Goal: Task Accomplishment & Management: Use online tool/utility

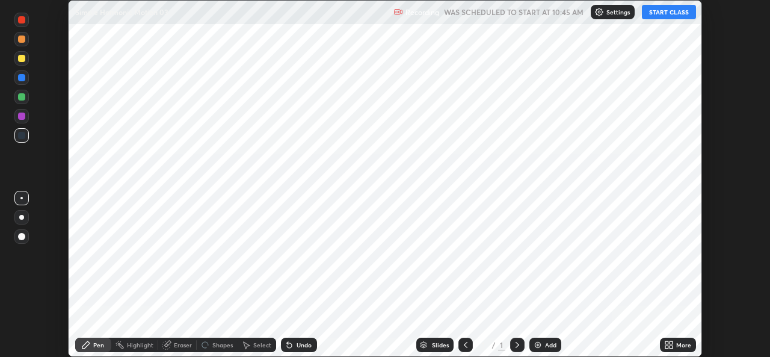
scroll to position [357, 770]
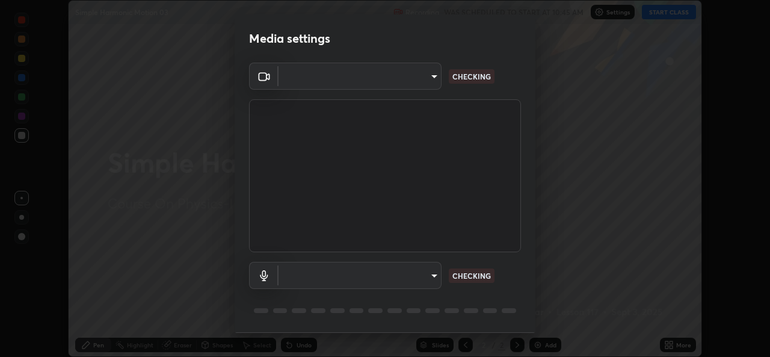
type input "162a4bef6d5de59660943d10e2777e2613c591b7fe343c7323db06c6e3c7e835"
click at [404, 276] on body "Erase all Simple Harmonic Motion 03 Recording WAS SCHEDULED TO START AT 10:45 A…" at bounding box center [385, 178] width 770 height 357
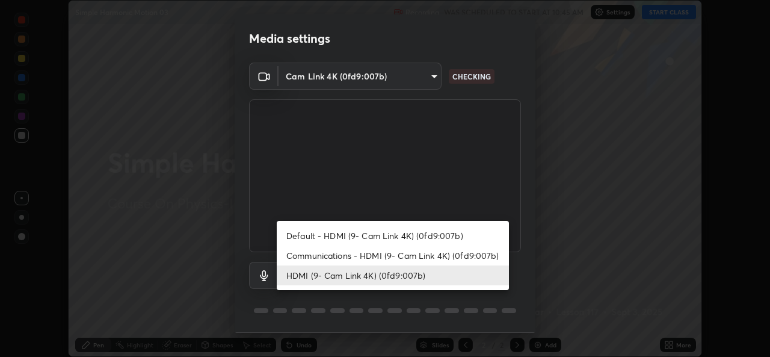
click at [379, 276] on li "HDMI (9- Cam Link 4K) (0fd9:007b)" at bounding box center [393, 275] width 232 height 20
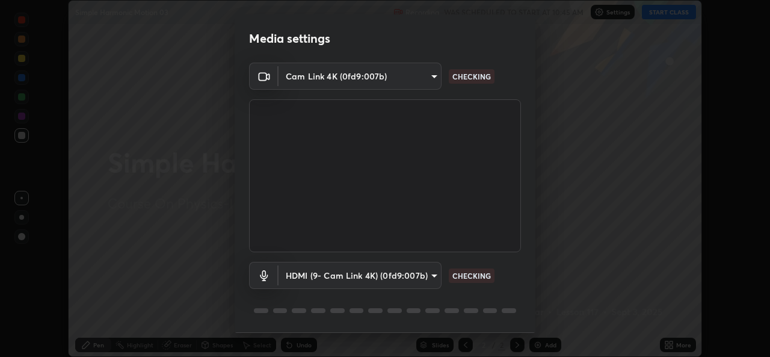
click at [380, 280] on body "Erase all Simple Harmonic Motion 03 Recording WAS SCHEDULED TO START AT 10:45 A…" at bounding box center [385, 178] width 770 height 357
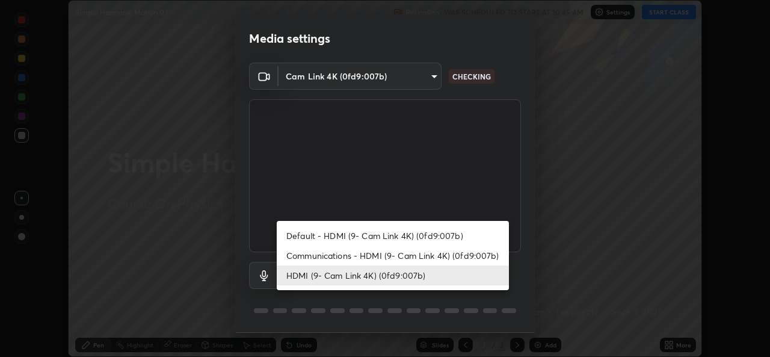
click at [368, 252] on li "Communications - HDMI (9- Cam Link 4K) (0fd9:007b)" at bounding box center [393, 256] width 232 height 20
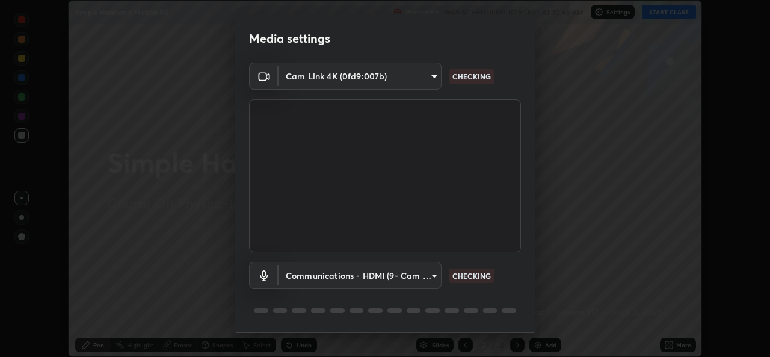
click at [362, 272] on body "Erase all Simple Harmonic Motion 03 Recording WAS SCHEDULED TO START AT 10:45 A…" at bounding box center [385, 178] width 770 height 357
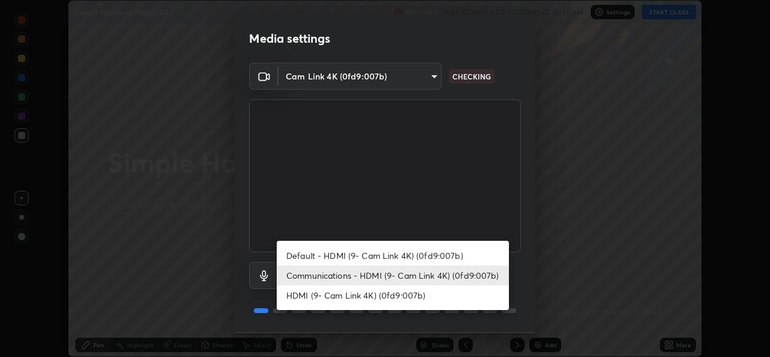
click at [356, 294] on li "HDMI (9- Cam Link 4K) (0fd9:007b)" at bounding box center [393, 295] width 232 height 20
type input "1d4febaa8ec43250a5abd803b4b9017d31c20cfa2482e27e93703920a67056a4"
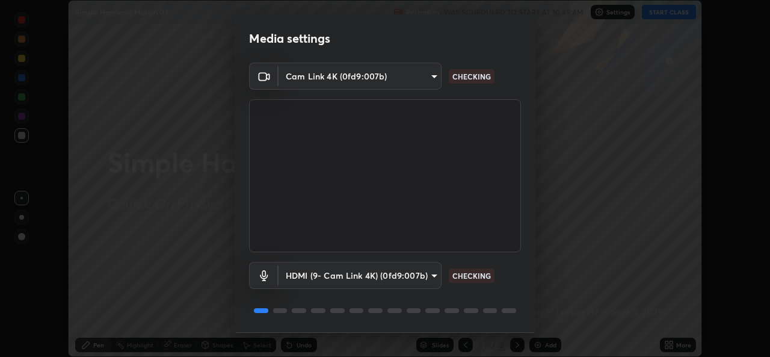
scroll to position [38, 0]
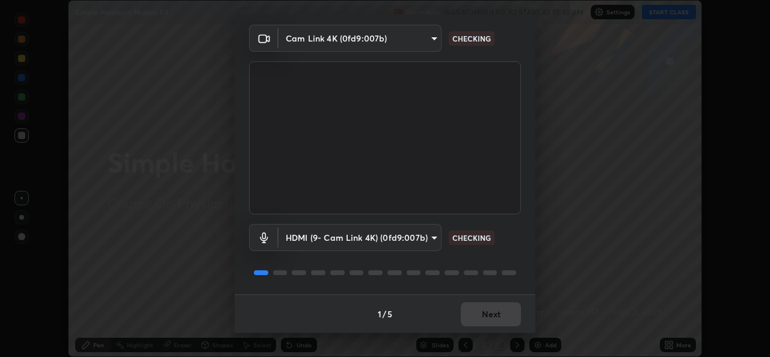
click at [492, 314] on div "1 / 5 Next" at bounding box center [385, 313] width 301 height 39
click at [492, 319] on div "1 / 5 Next" at bounding box center [385, 313] width 301 height 39
click at [495, 322] on div "1 / 5 Next" at bounding box center [385, 313] width 301 height 39
click at [498, 317] on div "1 / 5 Next" at bounding box center [385, 313] width 301 height 39
click at [489, 318] on div "1 / 5 Next" at bounding box center [385, 313] width 301 height 39
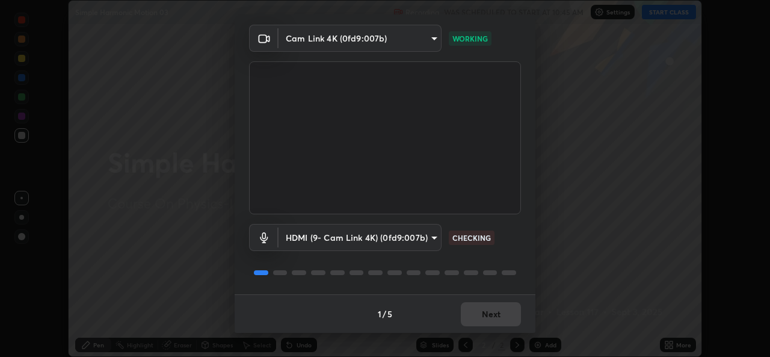
click at [494, 315] on div "1 / 5 Next" at bounding box center [385, 313] width 301 height 39
click at [498, 315] on div "1 / 5 Next" at bounding box center [385, 313] width 301 height 39
click at [498, 320] on button "Next" at bounding box center [491, 314] width 60 height 24
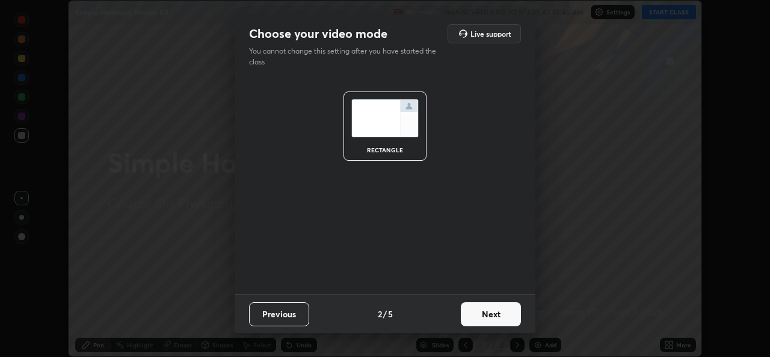
scroll to position [0, 0]
click at [500, 317] on button "Next" at bounding box center [491, 314] width 60 height 24
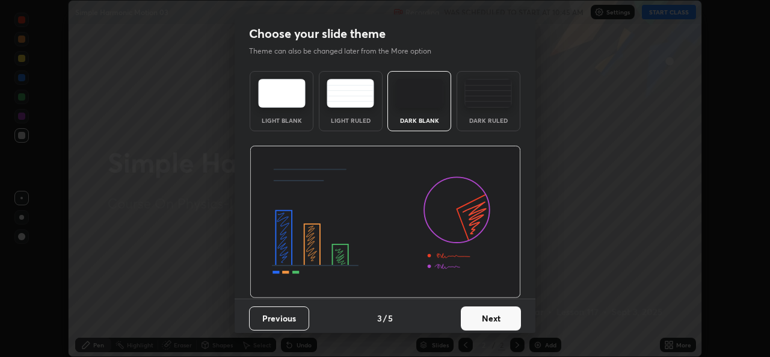
click at [503, 315] on button "Next" at bounding box center [491, 318] width 60 height 24
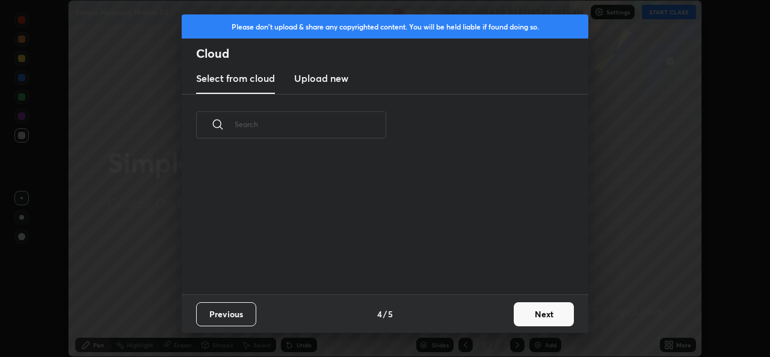
click at [514, 314] on button "Next" at bounding box center [544, 314] width 60 height 24
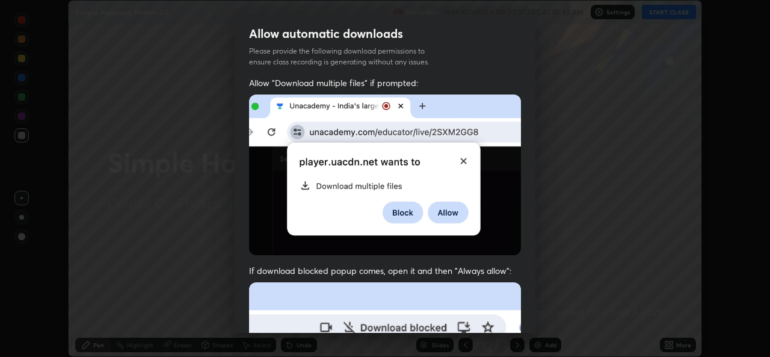
click at [539, 312] on div "Allow automatic downloads Please provide the following download permissions to …" at bounding box center [385, 178] width 770 height 357
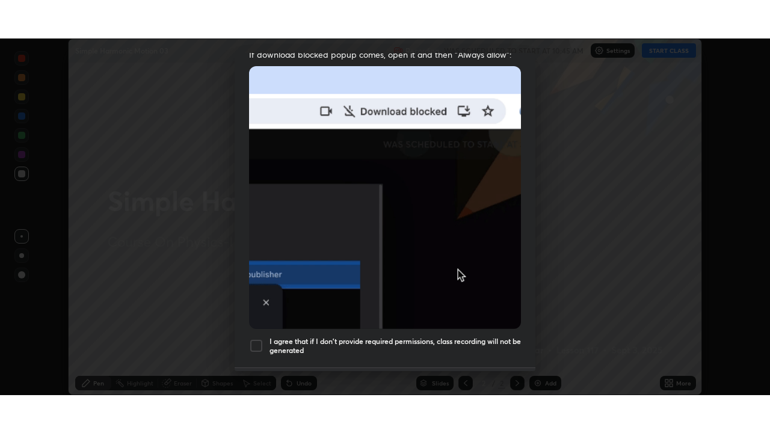
scroll to position [283, 0]
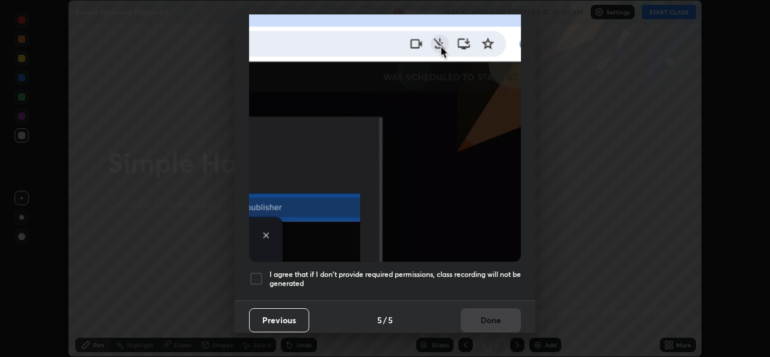
click at [251, 271] on div at bounding box center [256, 278] width 14 height 14
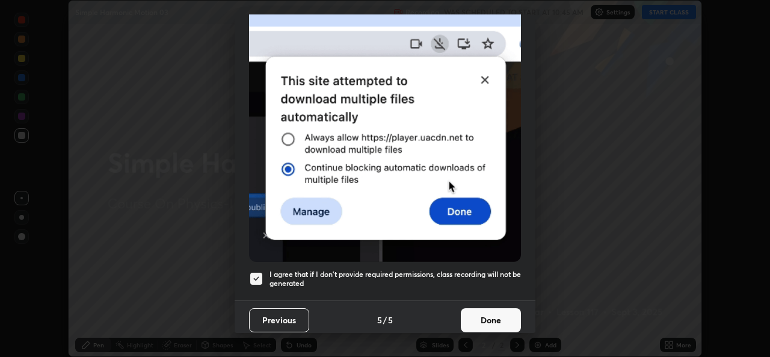
click at [468, 309] on button "Done" at bounding box center [491, 320] width 60 height 24
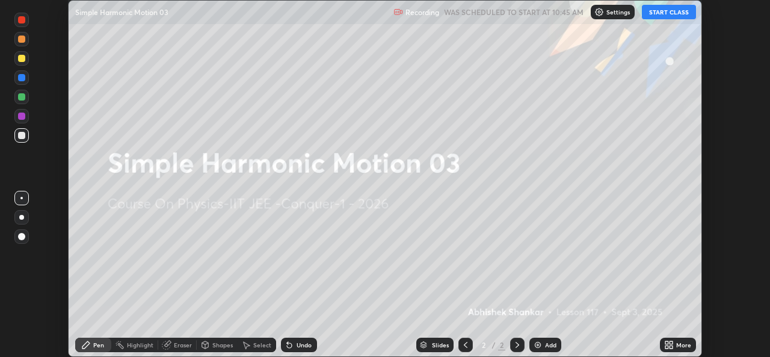
click at [671, 342] on icon at bounding box center [671, 342] width 3 height 3
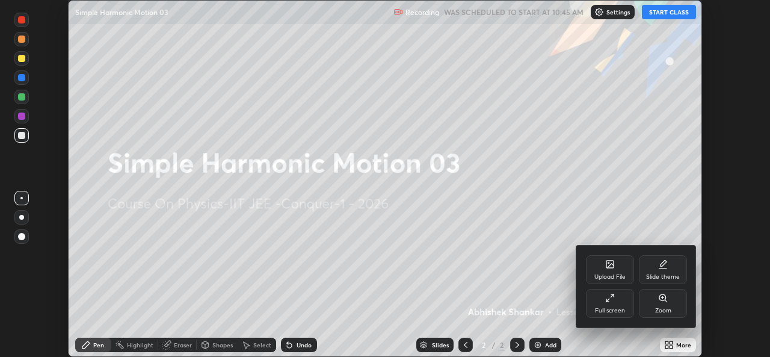
click at [607, 303] on div "Full screen" at bounding box center [610, 303] width 48 height 29
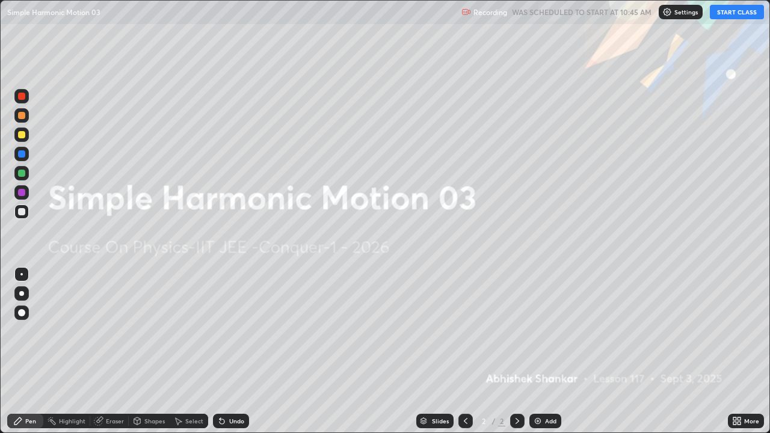
scroll to position [433, 770]
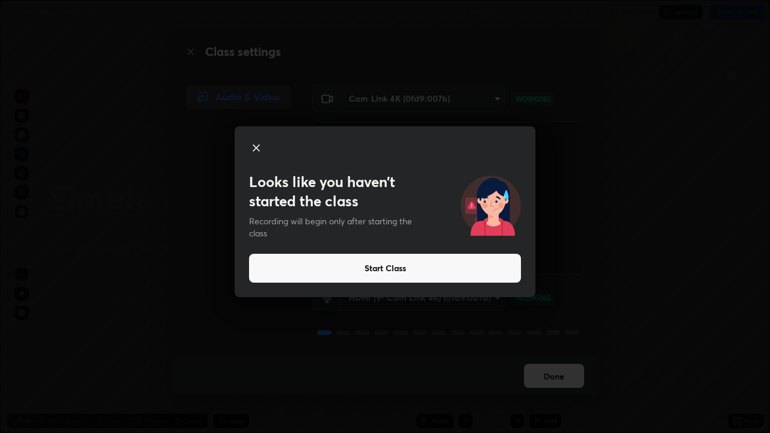
click at [400, 271] on button "Start Class" at bounding box center [385, 268] width 272 height 29
click at [401, 267] on button "Start Class" at bounding box center [385, 268] width 272 height 29
click at [427, 262] on button "Start Class" at bounding box center [385, 268] width 272 height 29
click at [430, 264] on button "Start Class" at bounding box center [385, 268] width 272 height 29
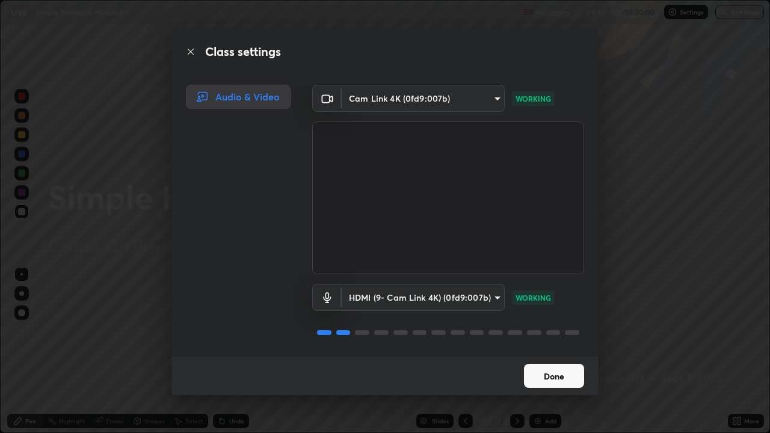
click at [565, 356] on button "Done" at bounding box center [554, 376] width 60 height 24
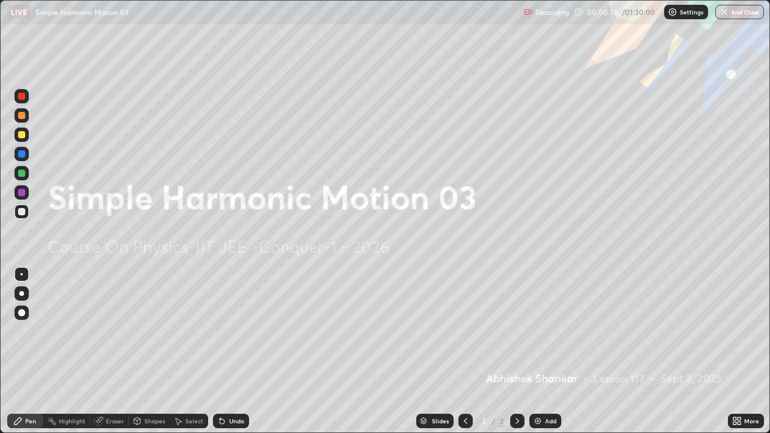
click at [744, 356] on div "More" at bounding box center [751, 421] width 15 height 6
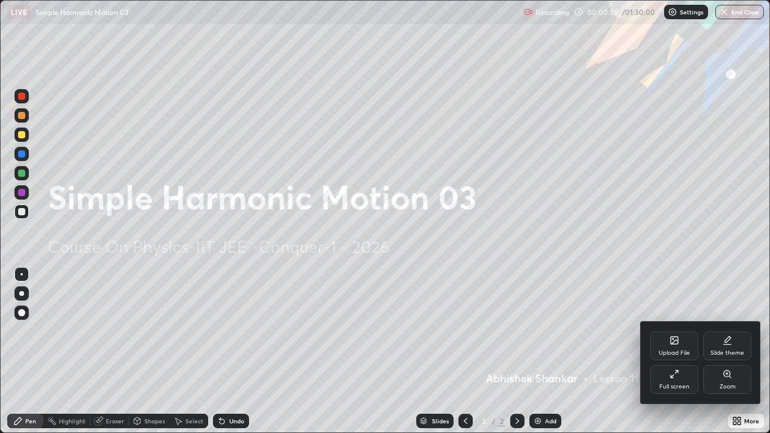
click at [677, 350] on div "Upload File" at bounding box center [674, 353] width 31 height 6
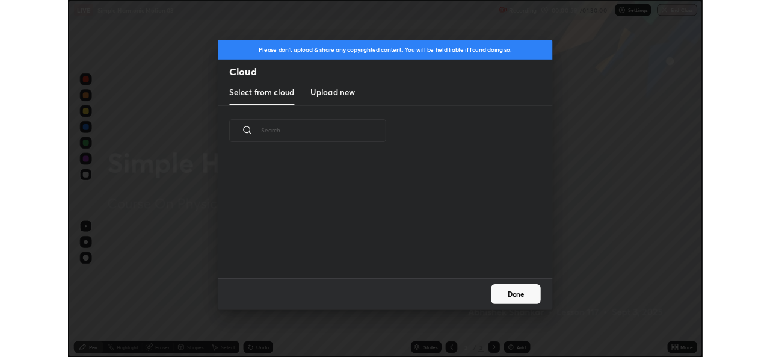
scroll to position [148, 386]
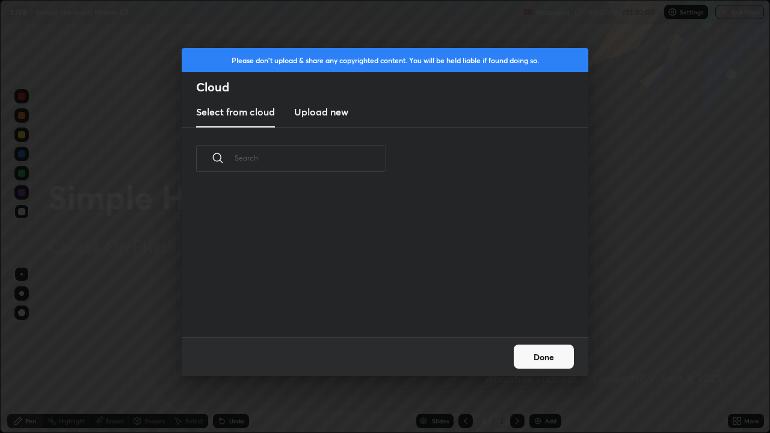
click at [341, 114] on h3 "Upload new" at bounding box center [321, 112] width 54 height 14
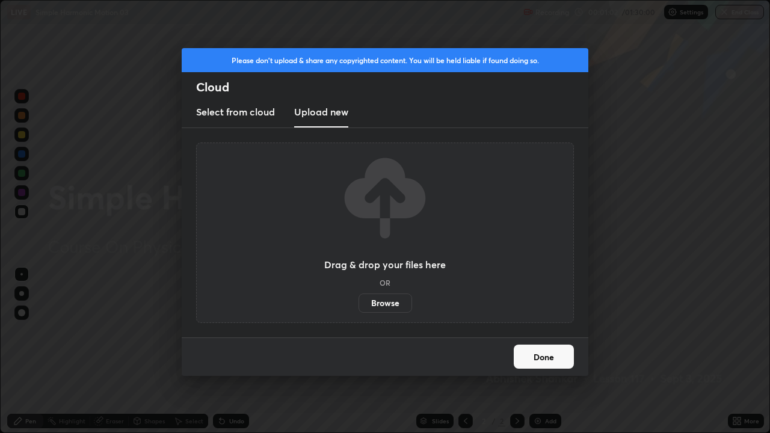
click at [403, 302] on label "Browse" at bounding box center [386, 303] width 54 height 19
click at [359, 302] on input "Browse" at bounding box center [359, 303] width 0 height 19
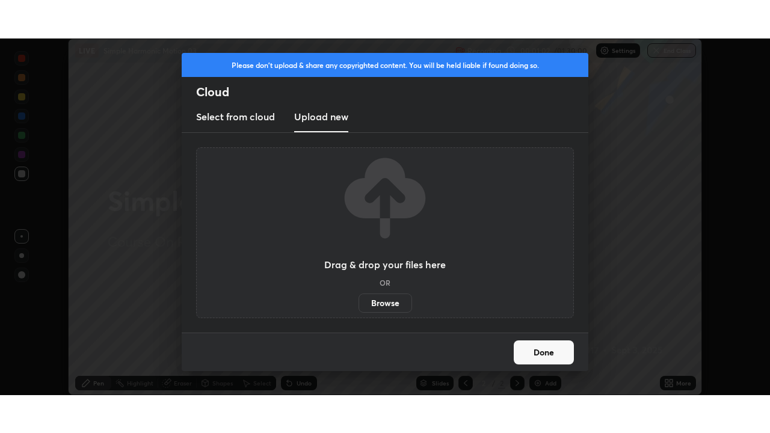
scroll to position [59828, 59415]
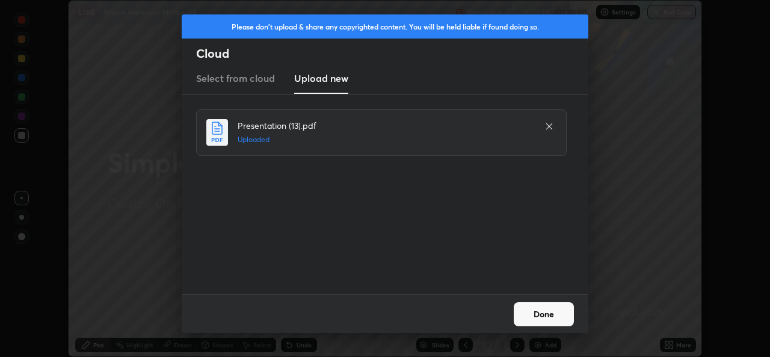
click at [545, 314] on button "Done" at bounding box center [544, 314] width 60 height 24
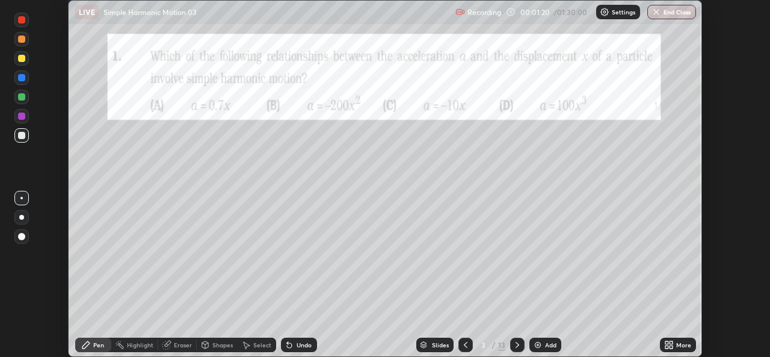
click at [671, 341] on icon at bounding box center [671, 342] width 3 height 3
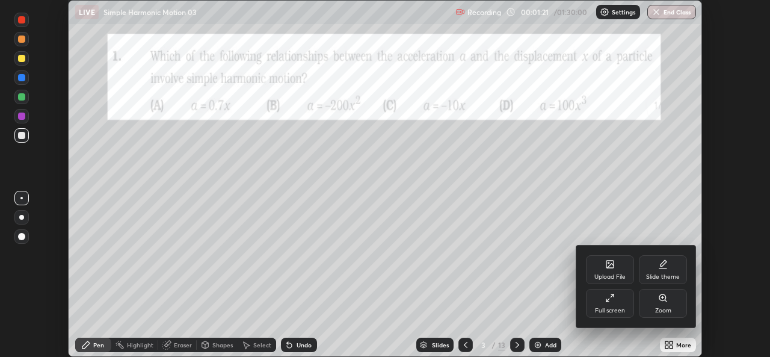
click at [611, 304] on div "Full screen" at bounding box center [610, 303] width 48 height 29
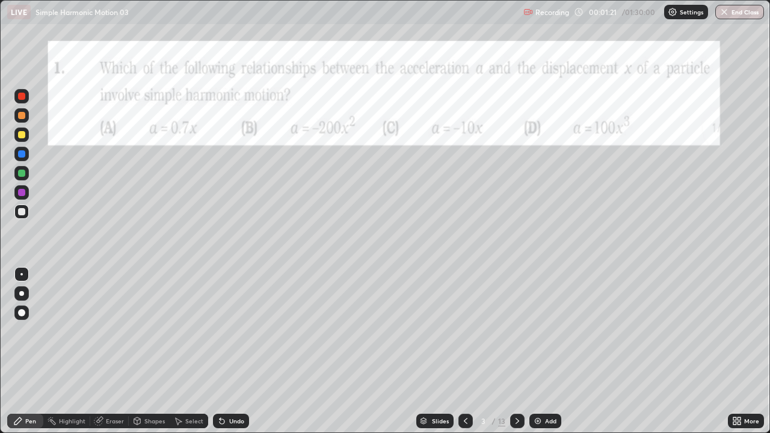
scroll to position [433, 770]
click at [22, 135] on div at bounding box center [21, 134] width 7 height 7
click at [516, 356] on icon at bounding box center [518, 421] width 10 height 10
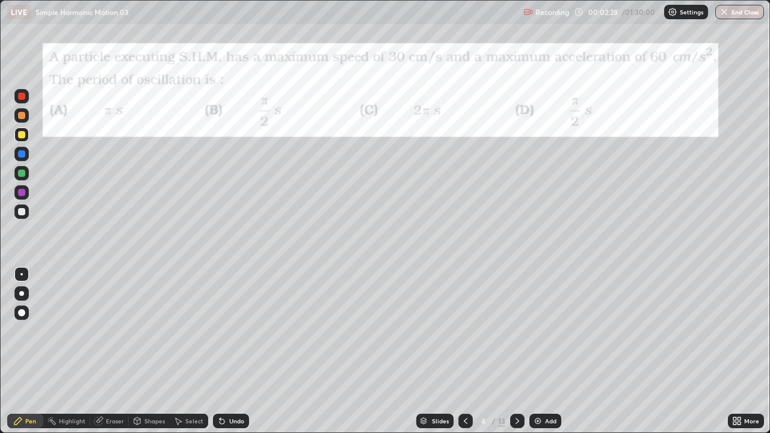
click at [231, 356] on div "Undo" at bounding box center [236, 421] width 15 height 6
click at [232, 356] on div "Undo" at bounding box center [236, 421] width 15 height 6
click at [516, 356] on icon at bounding box center [518, 421] width 10 height 10
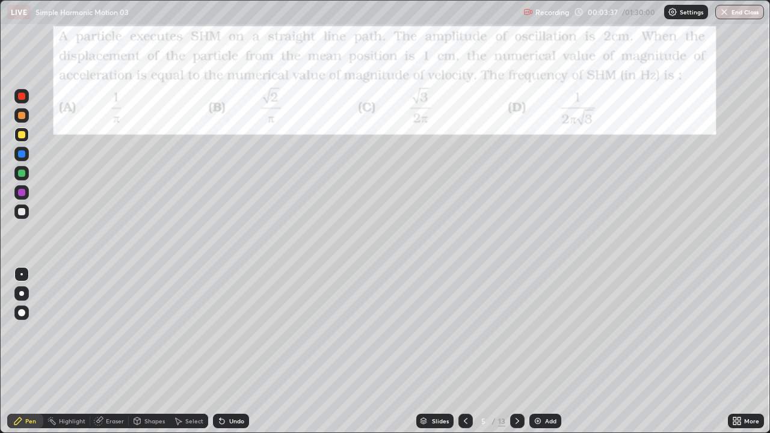
click at [22, 97] on div at bounding box center [21, 96] width 7 height 7
click at [22, 139] on div at bounding box center [21, 135] width 14 height 14
click at [516, 356] on icon at bounding box center [518, 421] width 10 height 10
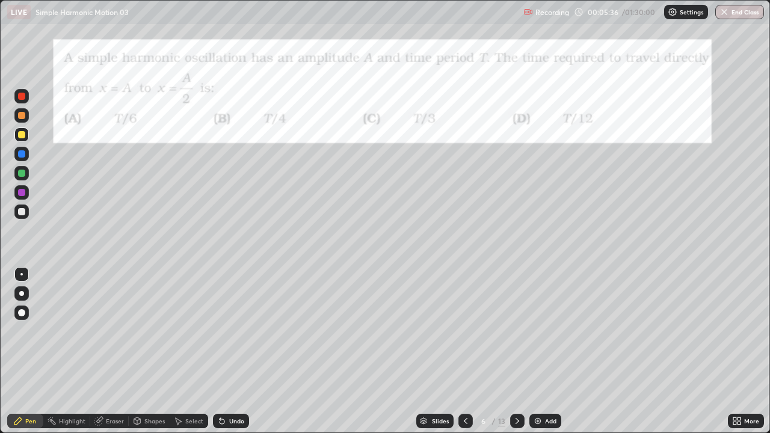
click at [518, 356] on icon at bounding box center [518, 421] width 10 height 10
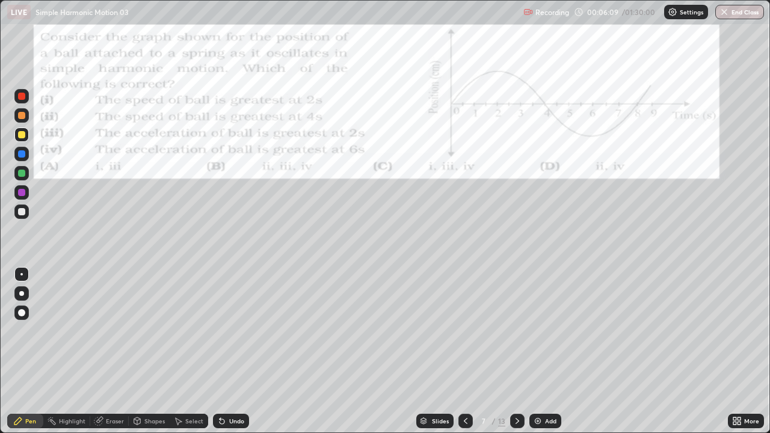
click at [24, 99] on div at bounding box center [21, 96] width 7 height 7
click at [522, 356] on div at bounding box center [517, 421] width 14 height 14
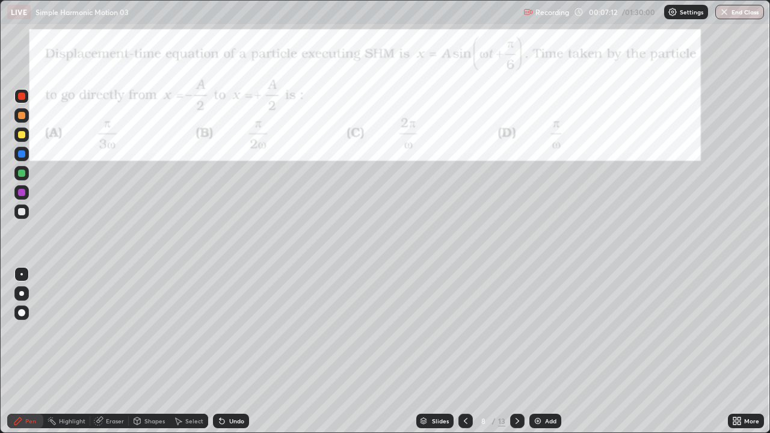
click at [155, 356] on div "Shapes" at bounding box center [154, 421] width 20 height 6
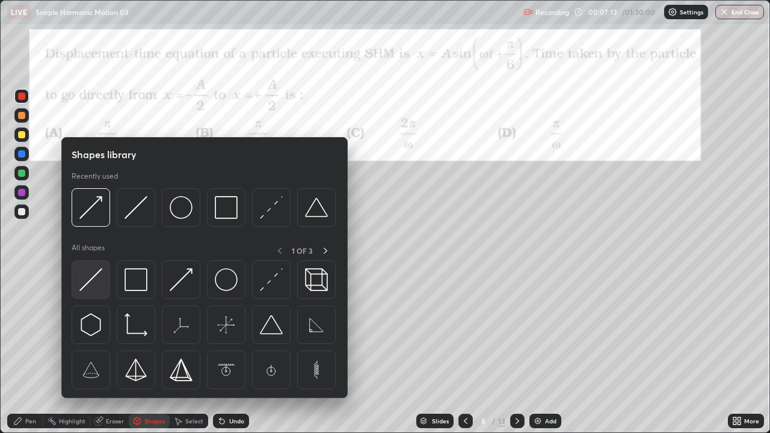
click at [104, 293] on div at bounding box center [91, 280] width 39 height 39
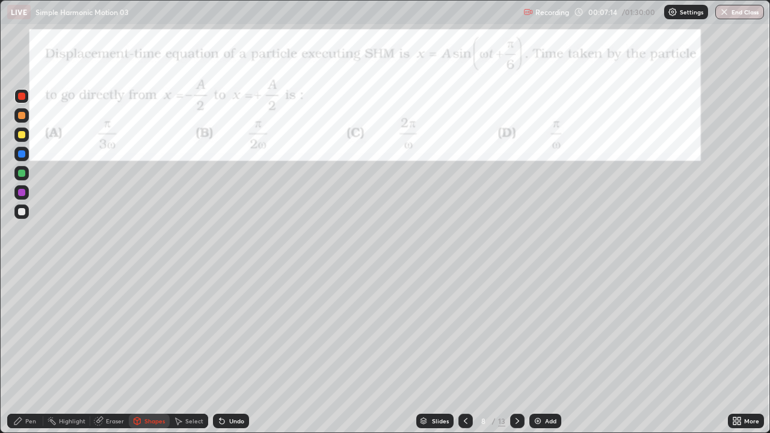
click at [22, 135] on div at bounding box center [21, 134] width 7 height 7
click at [31, 356] on div "Pen" at bounding box center [25, 421] width 36 height 14
click at [143, 356] on div "Shapes" at bounding box center [149, 421] width 41 height 14
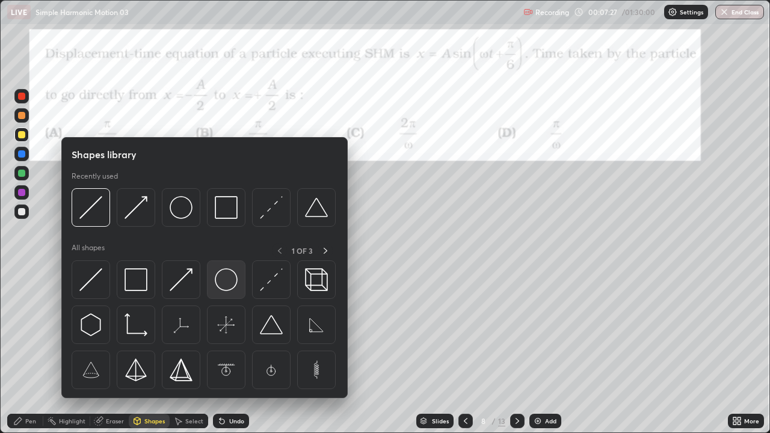
click at [220, 288] on img at bounding box center [226, 279] width 23 height 23
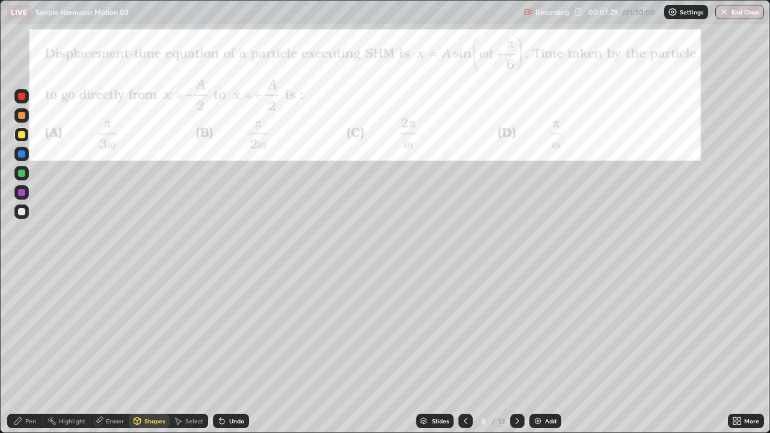
click at [146, 356] on div "Shapes" at bounding box center [154, 421] width 20 height 6
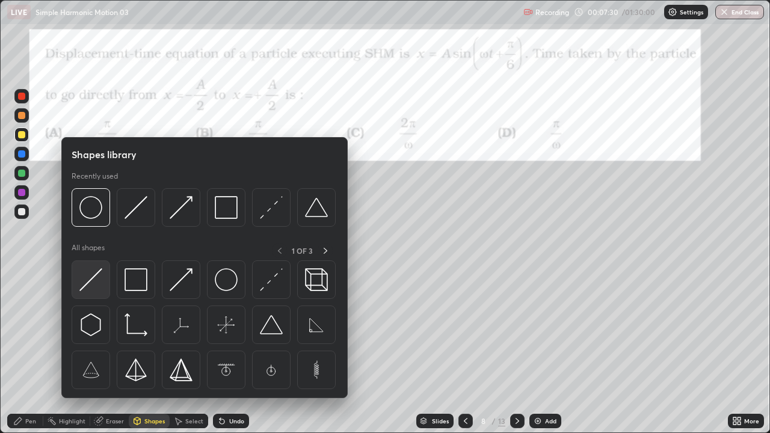
click at [88, 285] on img at bounding box center [90, 279] width 23 height 23
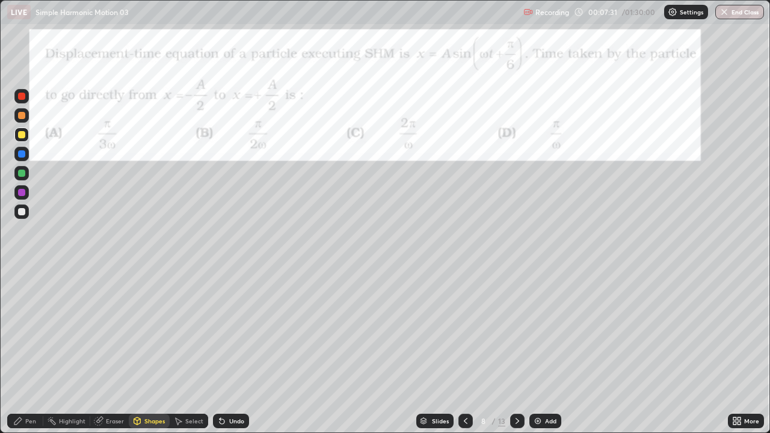
click at [26, 212] on div at bounding box center [21, 212] width 14 height 14
click at [137, 356] on icon at bounding box center [137, 423] width 0 height 4
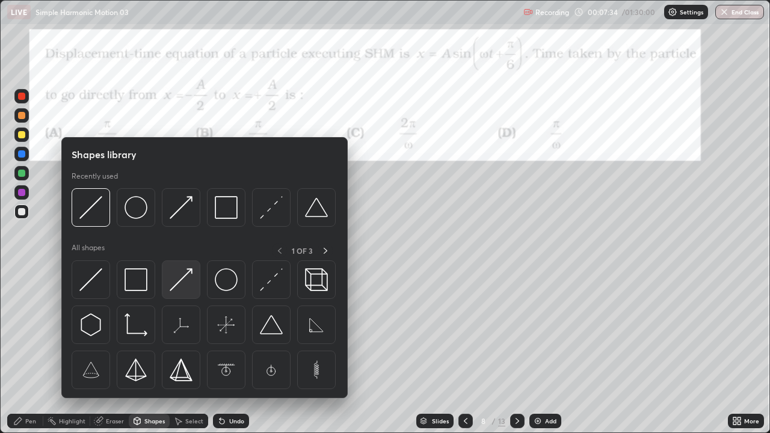
click at [180, 282] on img at bounding box center [181, 279] width 23 height 23
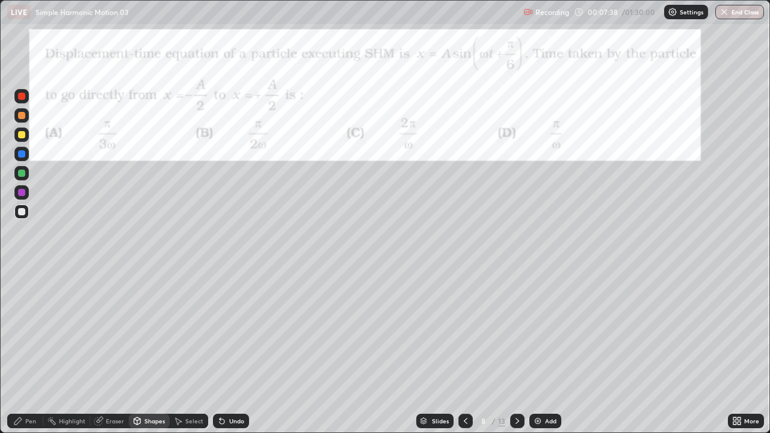
click at [229, 356] on div "Undo" at bounding box center [231, 421] width 36 height 14
click at [31, 356] on div "Pen" at bounding box center [30, 421] width 11 height 6
click at [24, 174] on div at bounding box center [21, 173] width 7 height 7
click at [24, 206] on div at bounding box center [21, 212] width 14 height 14
click at [516, 356] on icon at bounding box center [518, 421] width 10 height 10
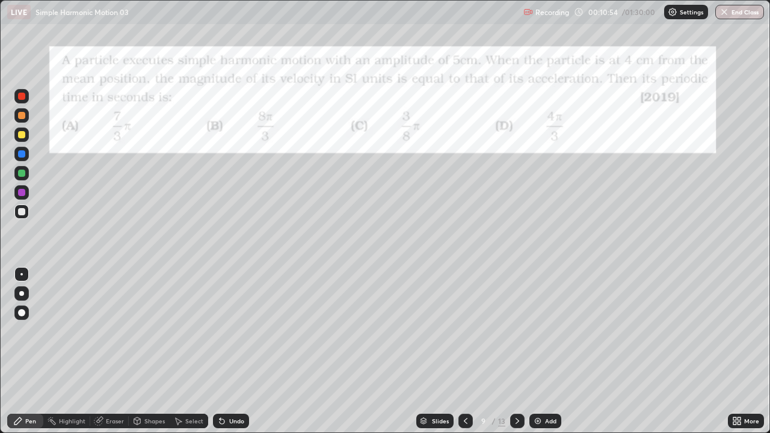
click at [28, 138] on div at bounding box center [21, 135] width 14 height 14
click at [239, 356] on div "Undo" at bounding box center [231, 421] width 36 height 14
click at [521, 356] on icon at bounding box center [518, 421] width 10 height 10
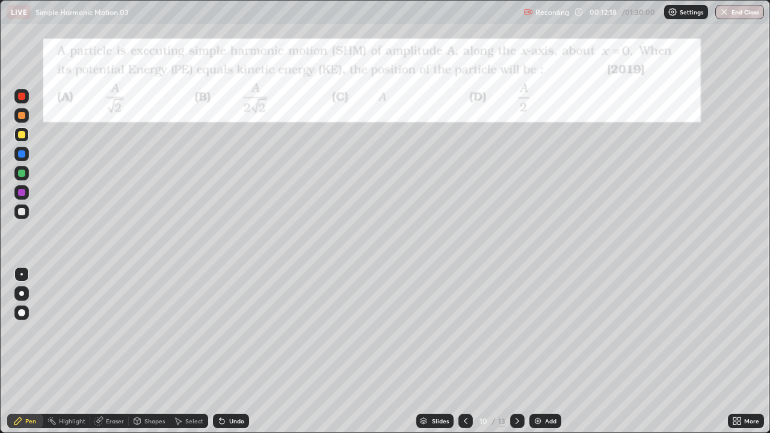
click at [465, 356] on icon at bounding box center [466, 421] width 10 height 10
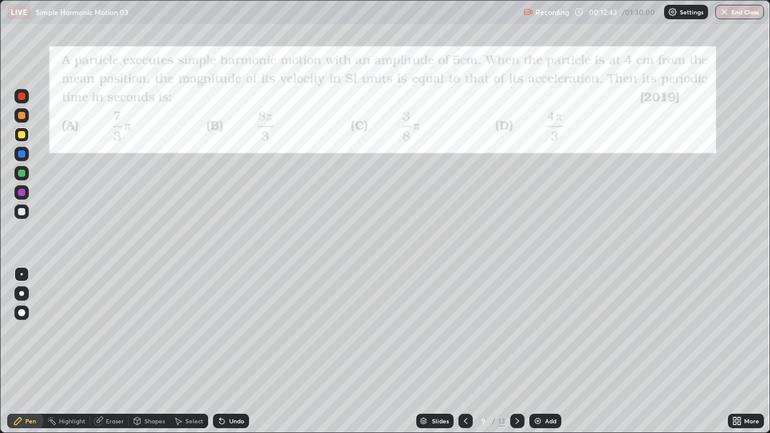
click at [522, 356] on div at bounding box center [517, 421] width 14 height 14
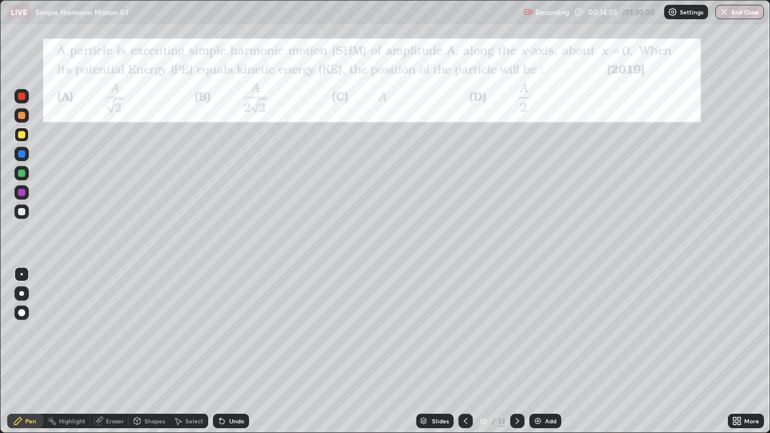
click at [27, 137] on div at bounding box center [21, 135] width 14 height 14
click at [28, 215] on div at bounding box center [21, 212] width 14 height 14
click at [25, 135] on div at bounding box center [21, 134] width 7 height 7
click at [516, 356] on icon at bounding box center [518, 421] width 10 height 10
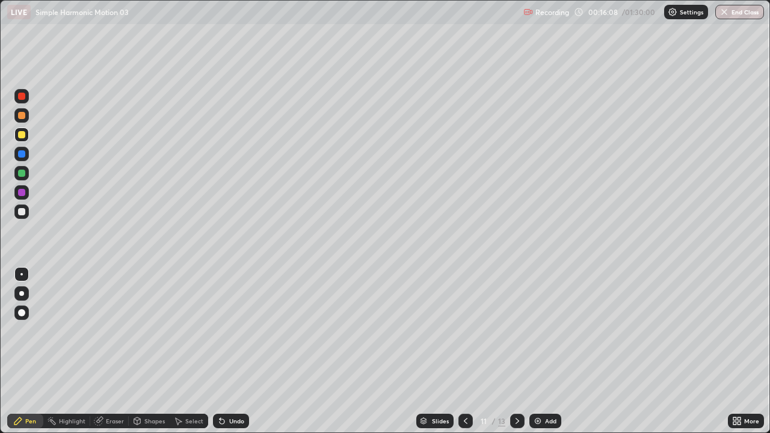
click at [25, 137] on div at bounding box center [21, 135] width 14 height 14
click at [227, 356] on div "Undo" at bounding box center [231, 421] width 36 height 14
click at [229, 356] on div "Undo" at bounding box center [236, 421] width 15 height 6
click at [226, 356] on div "Undo" at bounding box center [231, 421] width 36 height 14
click at [22, 212] on div at bounding box center [21, 211] width 7 height 7
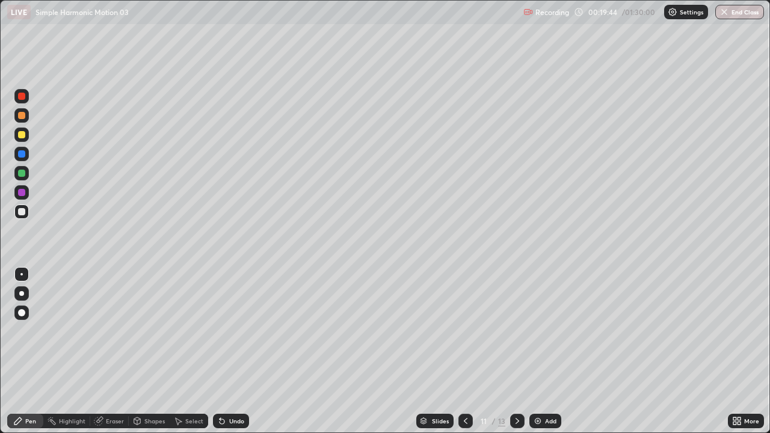
click at [230, 356] on div "Undo" at bounding box center [236, 421] width 15 height 6
click at [518, 356] on icon at bounding box center [518, 421] width 10 height 10
click at [22, 215] on div at bounding box center [21, 211] width 7 height 7
click at [22, 133] on div at bounding box center [21, 134] width 7 height 7
click at [235, 356] on div "Undo" at bounding box center [236, 421] width 15 height 6
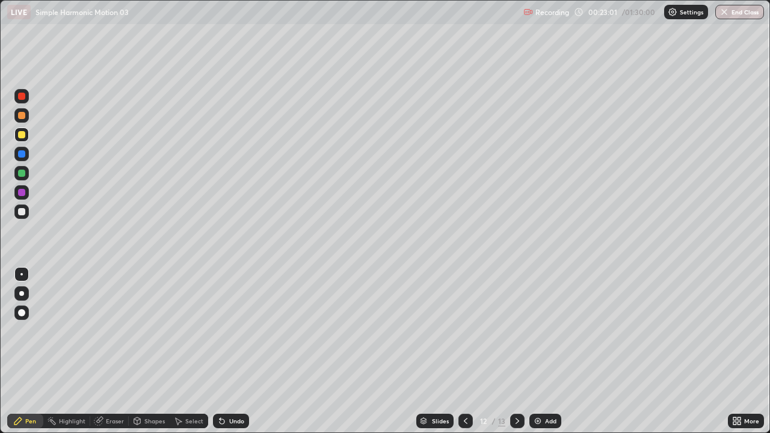
click at [26, 214] on div at bounding box center [21, 212] width 14 height 14
click at [24, 138] on div at bounding box center [21, 135] width 14 height 14
click at [224, 356] on icon at bounding box center [222, 421] width 10 height 10
click at [26, 211] on div at bounding box center [21, 212] width 14 height 14
click at [25, 137] on div at bounding box center [21, 134] width 7 height 7
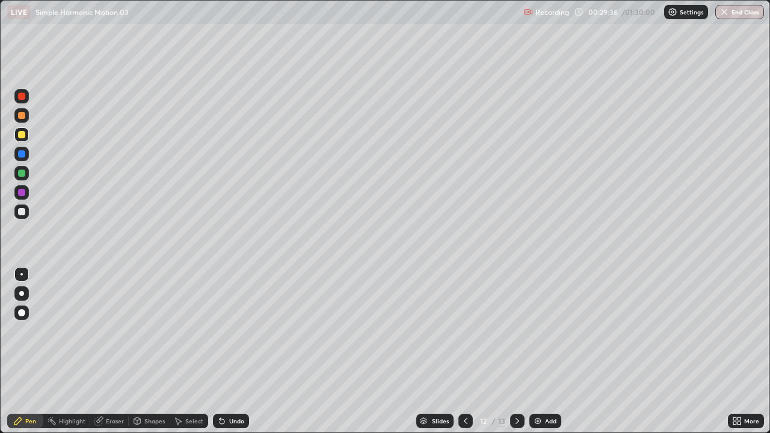
click at [539, 356] on img at bounding box center [538, 421] width 10 height 10
click at [516, 356] on icon at bounding box center [518, 421] width 10 height 10
click at [465, 356] on icon at bounding box center [466, 421] width 10 height 10
click at [23, 175] on div at bounding box center [21, 173] width 7 height 7
click at [466, 356] on icon at bounding box center [466, 421] width 4 height 6
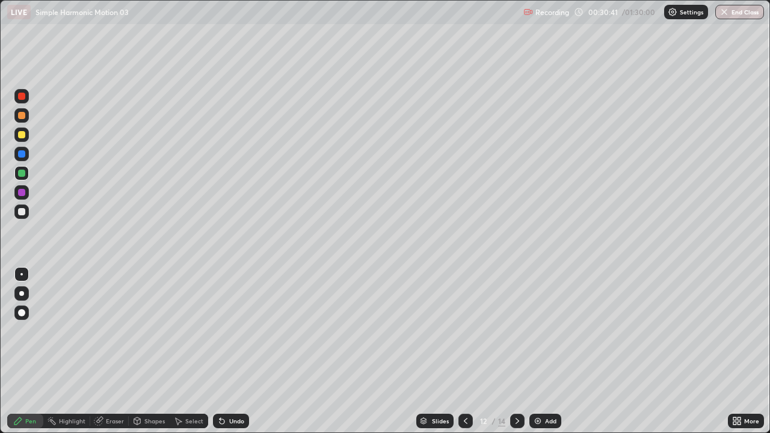
click at [515, 356] on div at bounding box center [517, 421] width 14 height 14
click at [236, 356] on div "Undo" at bounding box center [236, 421] width 15 height 6
click at [109, 356] on div "Eraser" at bounding box center [115, 421] width 18 height 6
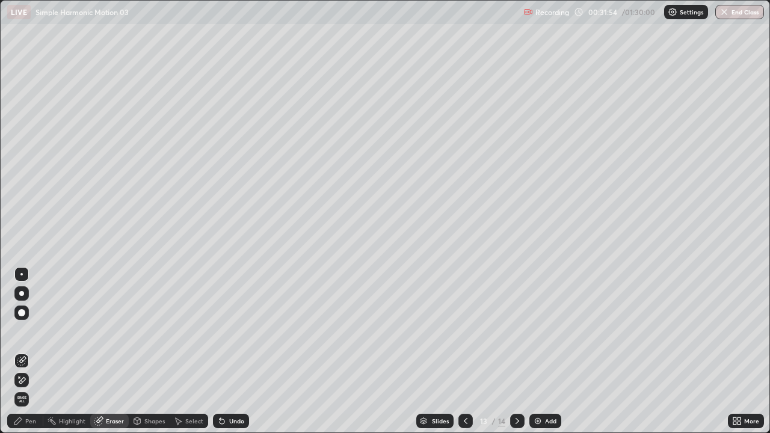
click at [28, 356] on div "Pen" at bounding box center [25, 421] width 36 height 14
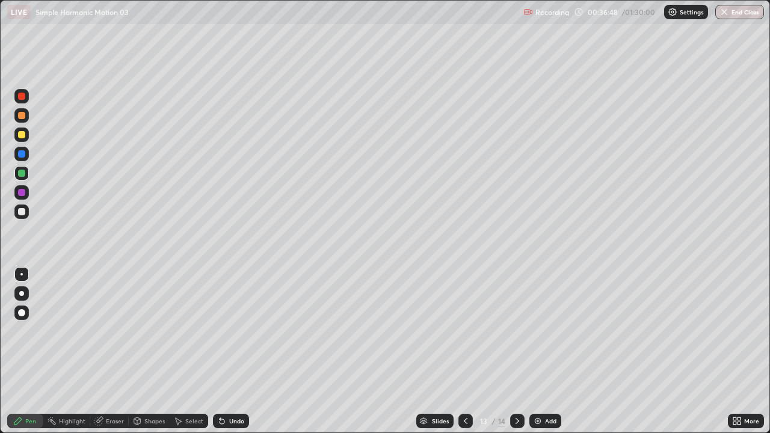
click at [523, 356] on div at bounding box center [517, 421] width 14 height 14
click at [22, 135] on div at bounding box center [21, 134] width 7 height 7
click at [22, 173] on div at bounding box center [21, 173] width 7 height 7
click at [28, 132] on div at bounding box center [21, 135] width 14 height 14
click at [25, 211] on div at bounding box center [21, 211] width 7 height 7
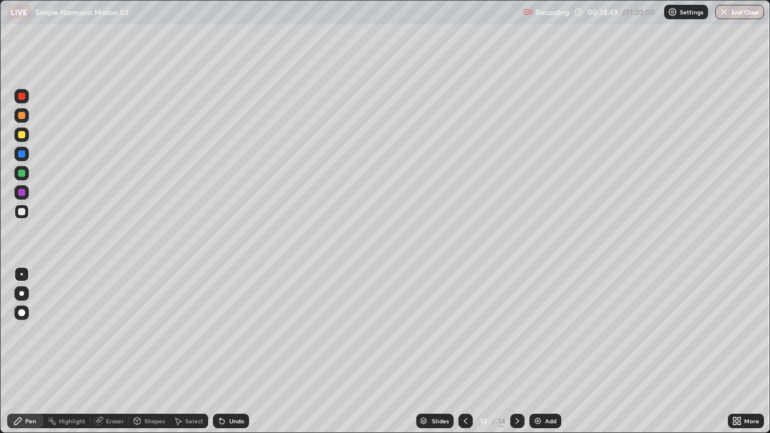
click at [22, 135] on div at bounding box center [21, 134] width 7 height 7
click at [26, 210] on div at bounding box center [21, 212] width 14 height 14
click at [21, 140] on div at bounding box center [21, 135] width 14 height 14
click at [23, 210] on div at bounding box center [21, 211] width 7 height 7
click at [25, 140] on div at bounding box center [21, 135] width 14 height 14
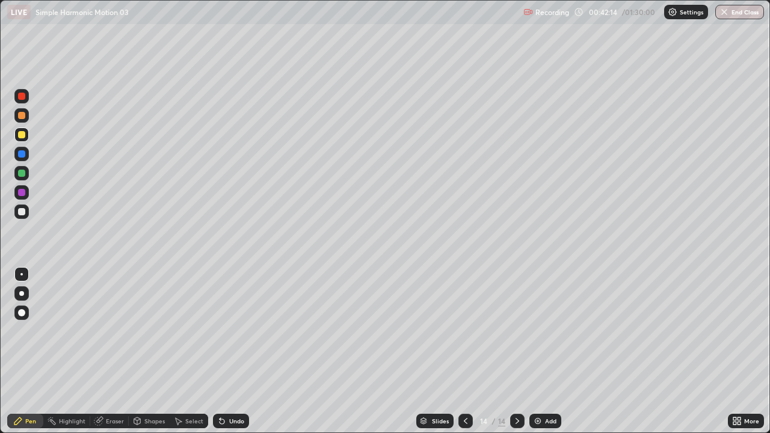
click at [554, 356] on div "Add" at bounding box center [546, 421] width 32 height 14
click at [465, 356] on icon at bounding box center [466, 421] width 10 height 10
click at [522, 356] on div at bounding box center [517, 421] width 14 height 14
click at [23, 210] on div at bounding box center [21, 211] width 7 height 7
click at [27, 210] on div at bounding box center [21, 212] width 14 height 14
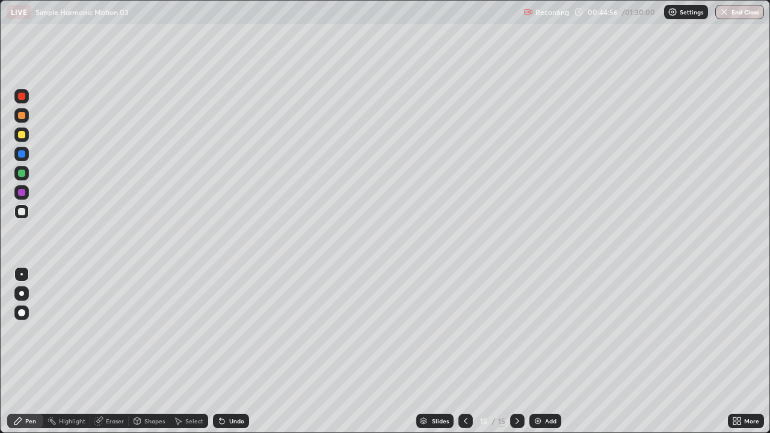
click at [464, 356] on icon at bounding box center [466, 421] width 10 height 10
click at [516, 356] on icon at bounding box center [518, 421] width 10 height 10
click at [546, 356] on div "Add" at bounding box center [550, 421] width 11 height 6
click at [24, 135] on div at bounding box center [21, 134] width 7 height 7
click at [25, 218] on div at bounding box center [21, 212] width 14 height 14
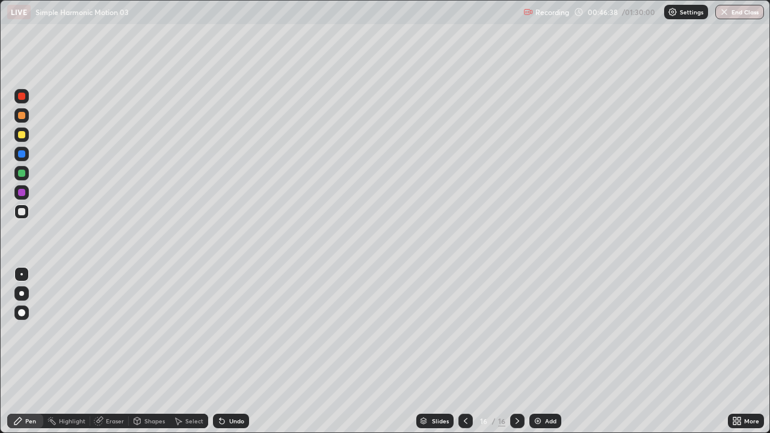
click at [149, 356] on div "Shapes" at bounding box center [154, 421] width 20 height 6
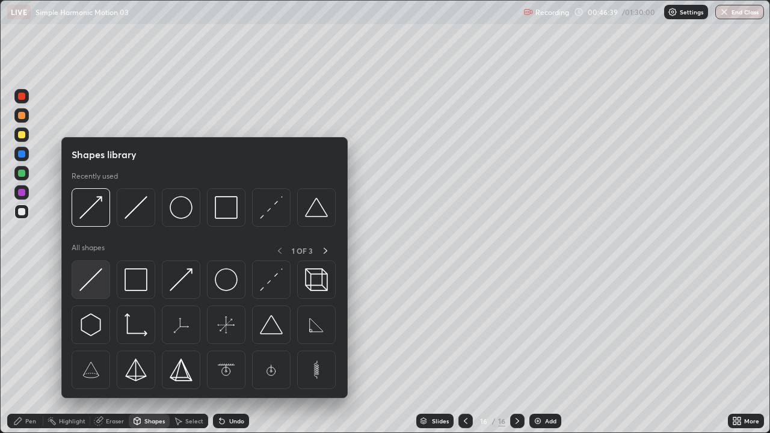
click at [99, 279] on img at bounding box center [90, 279] width 23 height 23
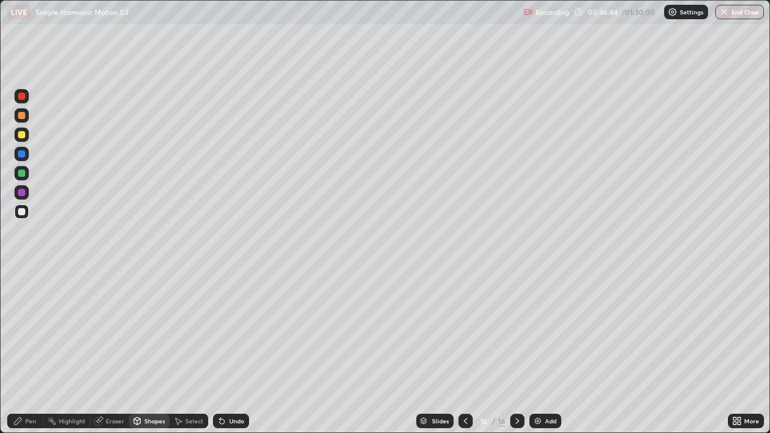
click at [156, 356] on div "Shapes" at bounding box center [149, 421] width 41 height 14
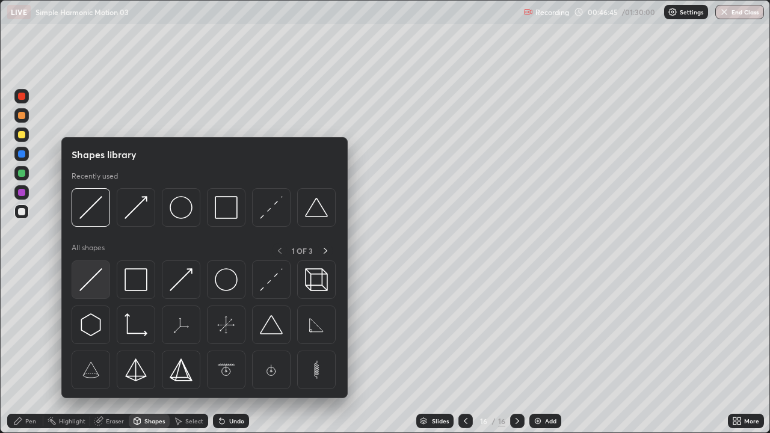
click at [99, 274] on img at bounding box center [90, 279] width 23 height 23
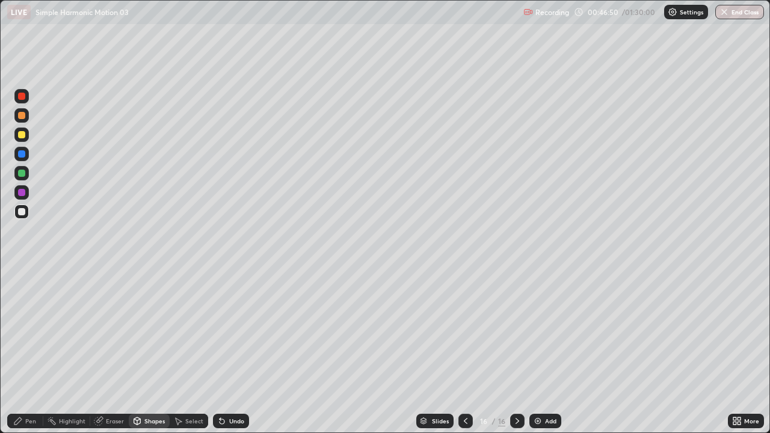
click at [156, 356] on div "Shapes" at bounding box center [154, 421] width 20 height 6
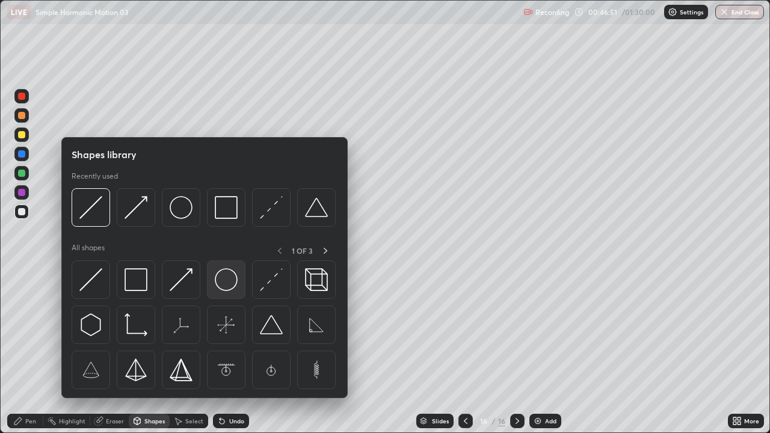
click at [229, 286] on img at bounding box center [226, 279] width 23 height 23
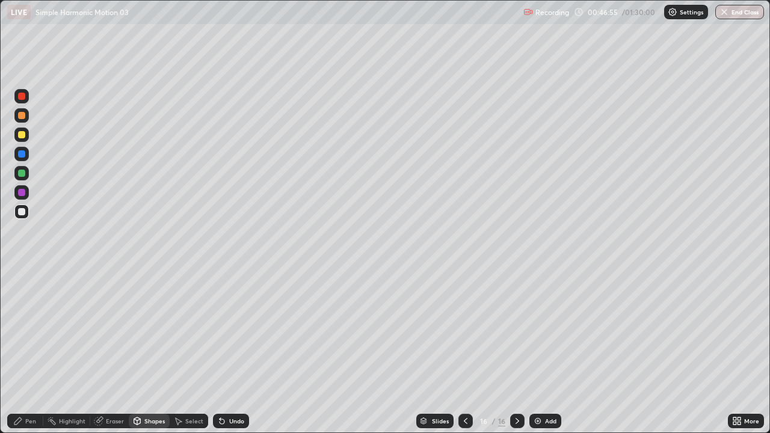
click at [151, 356] on div "Shapes" at bounding box center [154, 421] width 20 height 6
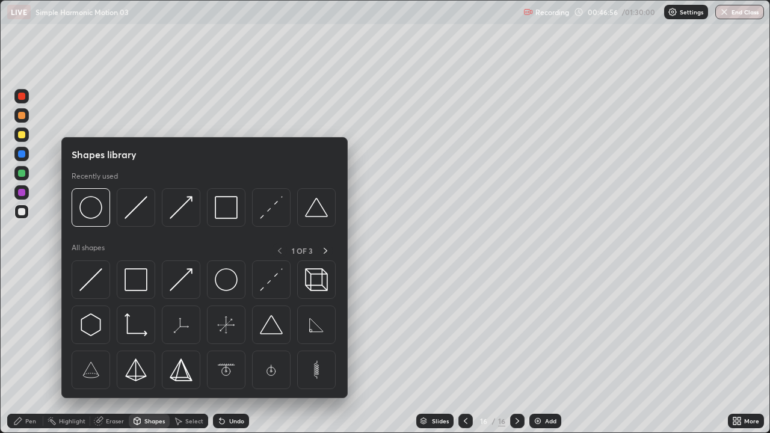
click at [104, 285] on div at bounding box center [91, 280] width 39 height 39
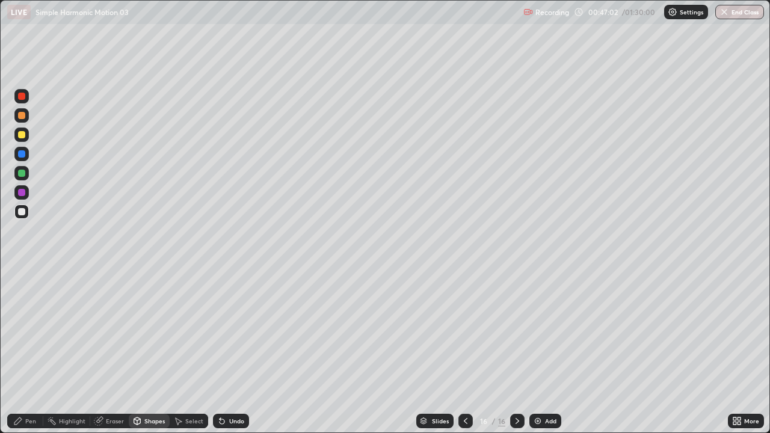
click at [158, 356] on div "Shapes" at bounding box center [154, 421] width 20 height 6
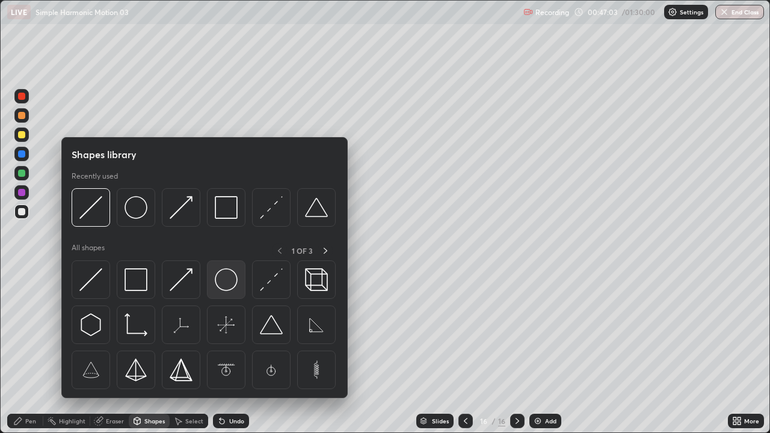
click at [230, 292] on div at bounding box center [226, 280] width 39 height 39
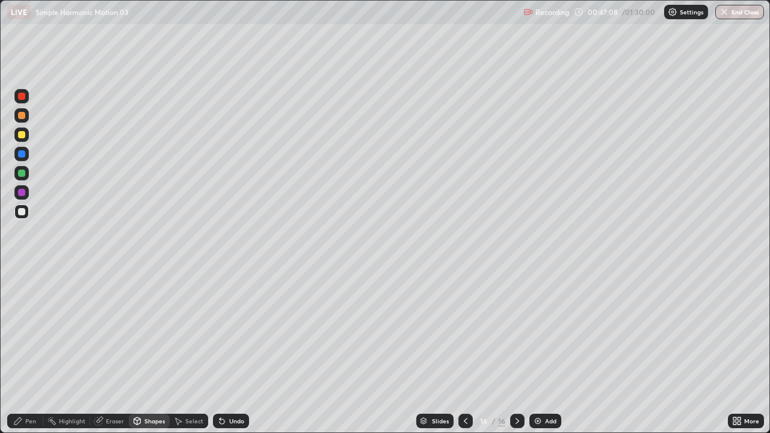
click at [32, 356] on div "Pen" at bounding box center [25, 421] width 36 height 14
click at [22, 211] on div at bounding box center [21, 211] width 7 height 7
click at [23, 138] on div at bounding box center [21, 134] width 7 height 7
click at [25, 211] on div at bounding box center [21, 211] width 7 height 7
click at [555, 356] on div "Add" at bounding box center [546, 421] width 32 height 14
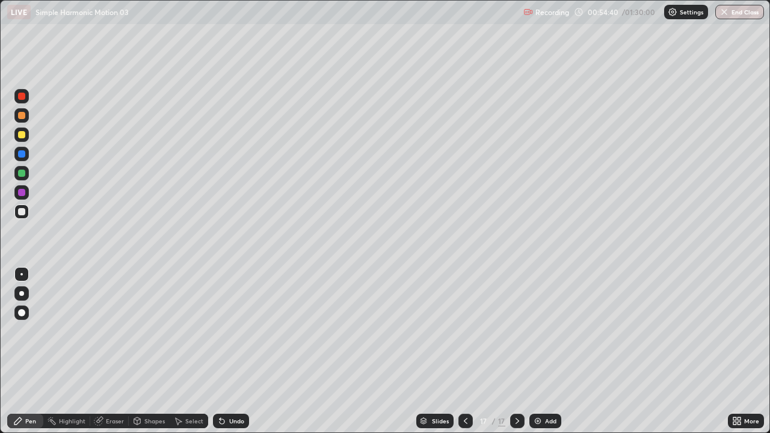
click at [25, 136] on div at bounding box center [21, 134] width 7 height 7
click at [147, 356] on div "Shapes" at bounding box center [154, 421] width 20 height 6
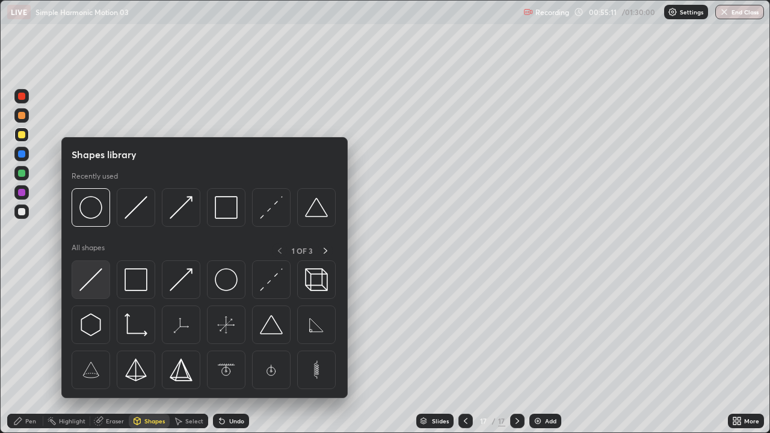
click at [104, 286] on div at bounding box center [91, 280] width 39 height 39
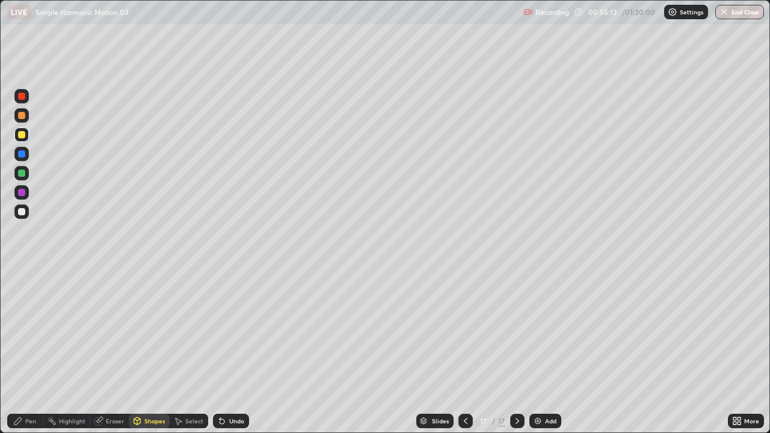
click at [23, 209] on div at bounding box center [21, 211] width 7 height 7
click at [146, 356] on div "Shapes" at bounding box center [154, 421] width 20 height 6
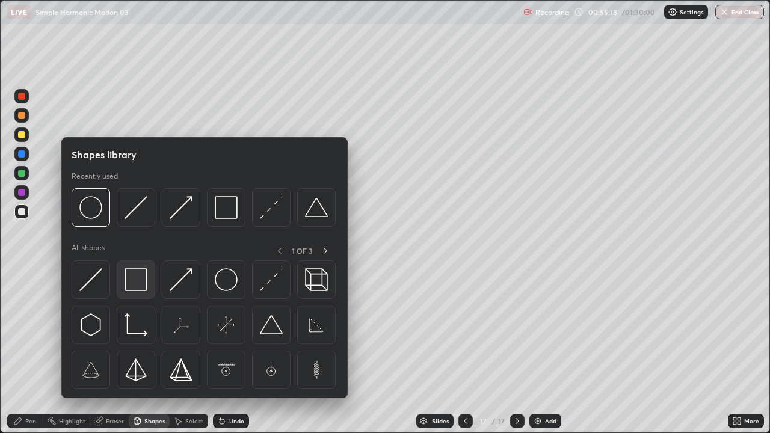
click at [146, 283] on img at bounding box center [136, 279] width 23 height 23
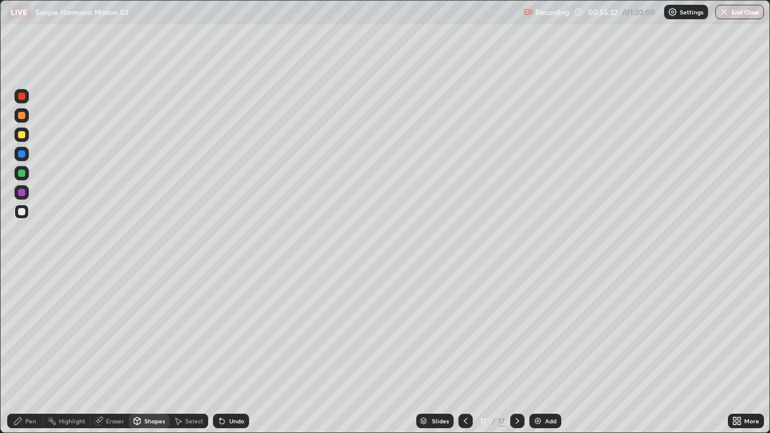
click at [150, 356] on div "Shapes" at bounding box center [154, 421] width 20 height 6
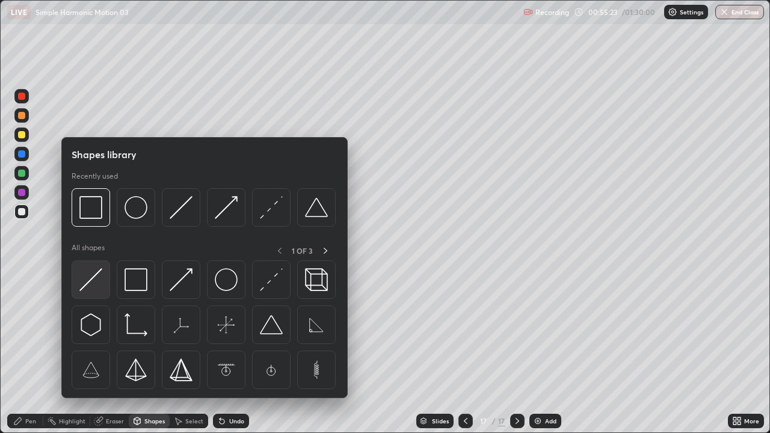
click at [97, 286] on img at bounding box center [90, 279] width 23 height 23
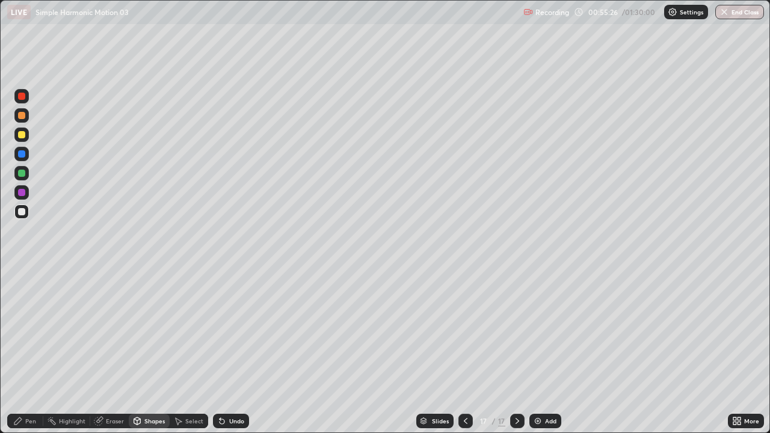
click at [141, 356] on div "Shapes" at bounding box center [149, 421] width 41 height 14
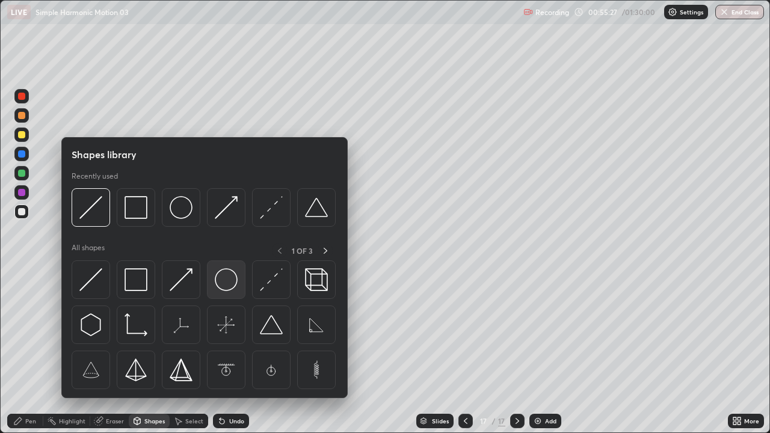
click at [230, 288] on img at bounding box center [226, 279] width 23 height 23
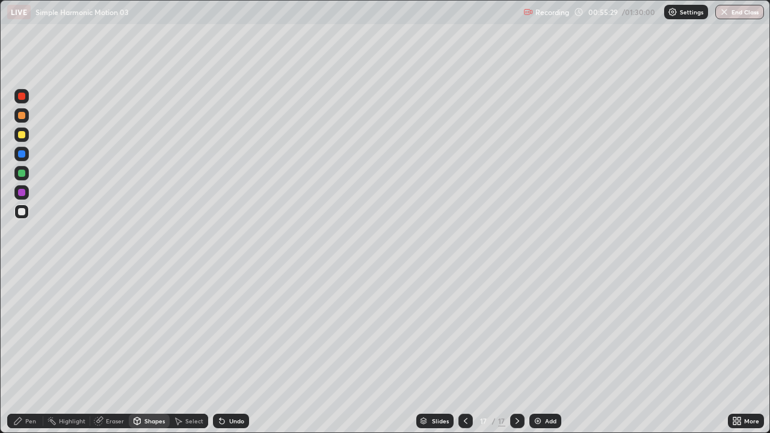
click at [23, 356] on div "Pen" at bounding box center [25, 421] width 36 height 14
click at [228, 356] on div "Undo" at bounding box center [231, 421] width 36 height 14
click at [188, 356] on div "Select" at bounding box center [189, 421] width 39 height 14
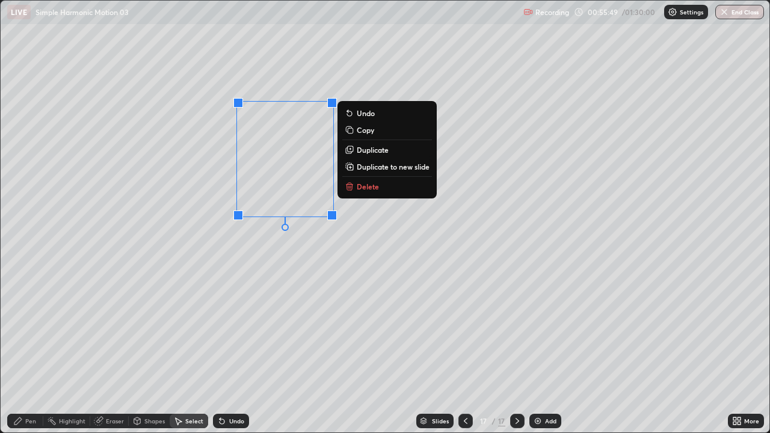
click at [368, 152] on p "Duplicate" at bounding box center [373, 150] width 32 height 10
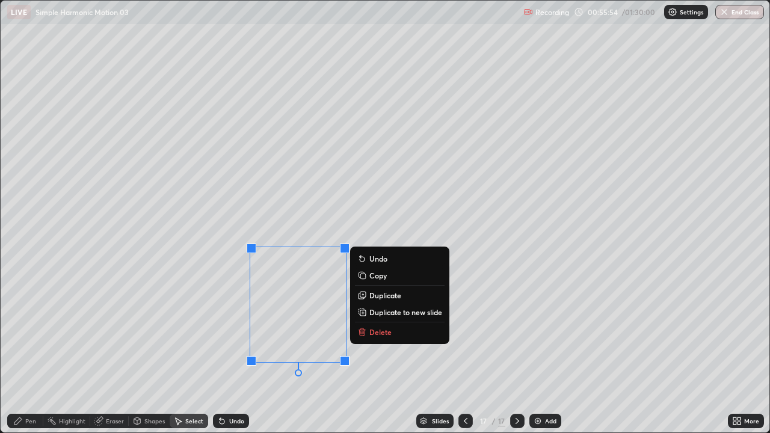
click at [24, 356] on div "Pen" at bounding box center [25, 421] width 36 height 14
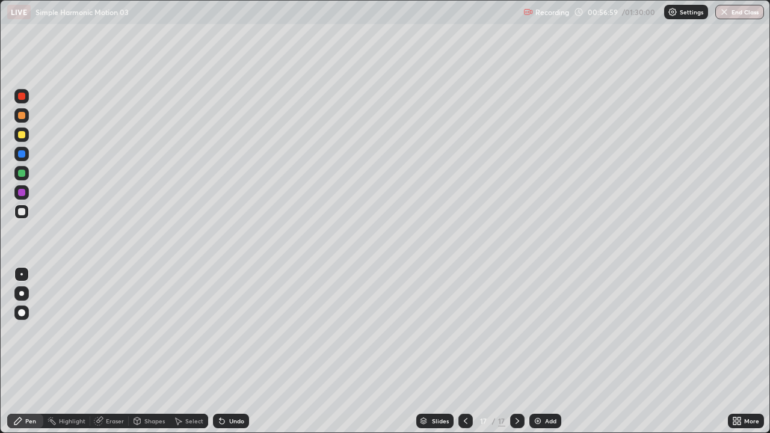
click at [191, 356] on div "Select" at bounding box center [194, 421] width 18 height 6
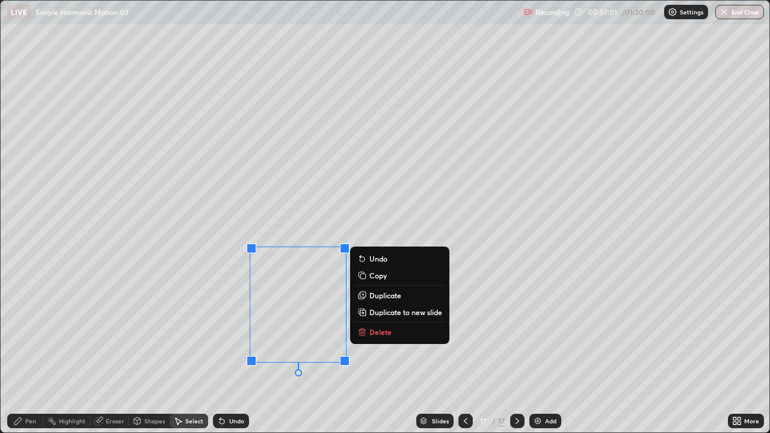
click at [387, 296] on p "Duplicate" at bounding box center [386, 296] width 32 height 10
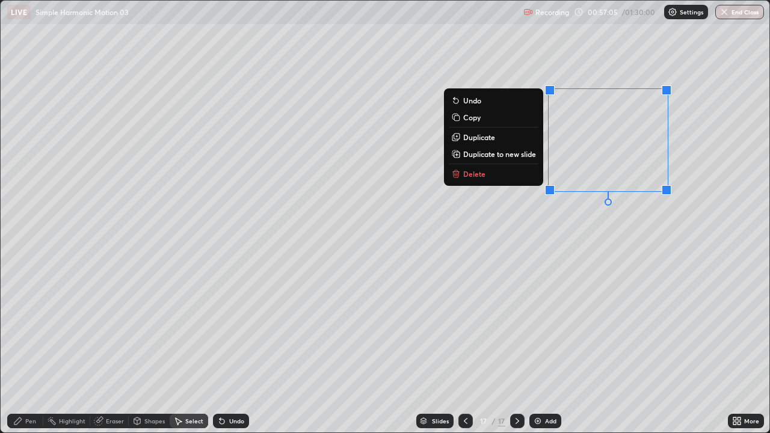
click at [614, 288] on div "0 ° Undo Copy Duplicate Duplicate to new slide Delete" at bounding box center [385, 217] width 769 height 432
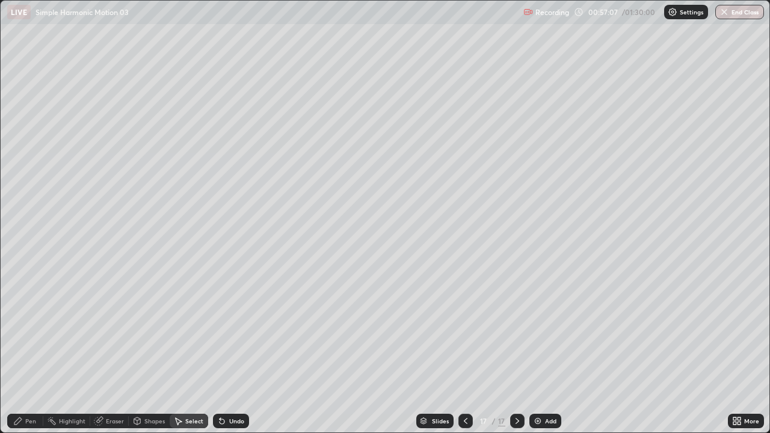
click at [153, 356] on div "Shapes" at bounding box center [154, 421] width 20 height 6
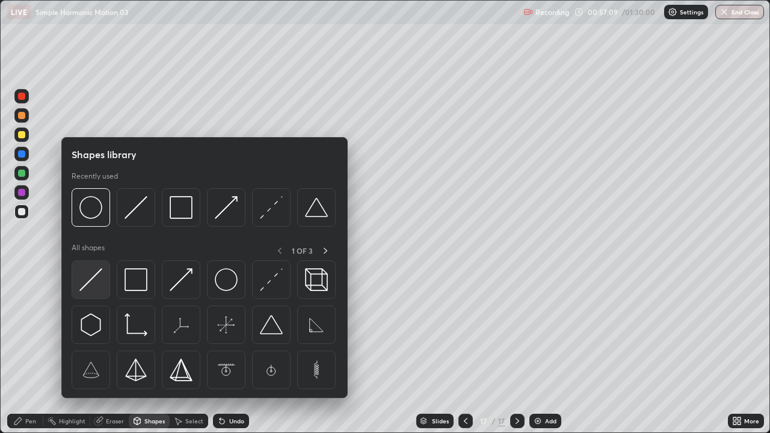
click at [99, 284] on img at bounding box center [90, 279] width 23 height 23
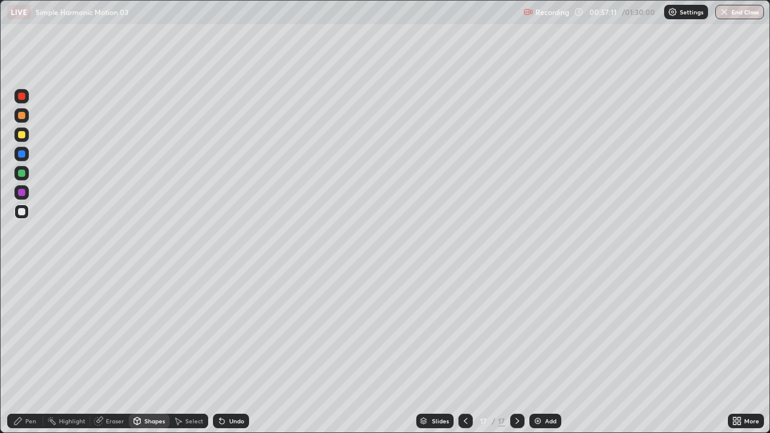
click at [27, 137] on div at bounding box center [21, 135] width 14 height 14
click at [38, 356] on div "Pen" at bounding box center [25, 421] width 36 height 14
click at [157, 356] on div "Shapes" at bounding box center [154, 421] width 20 height 6
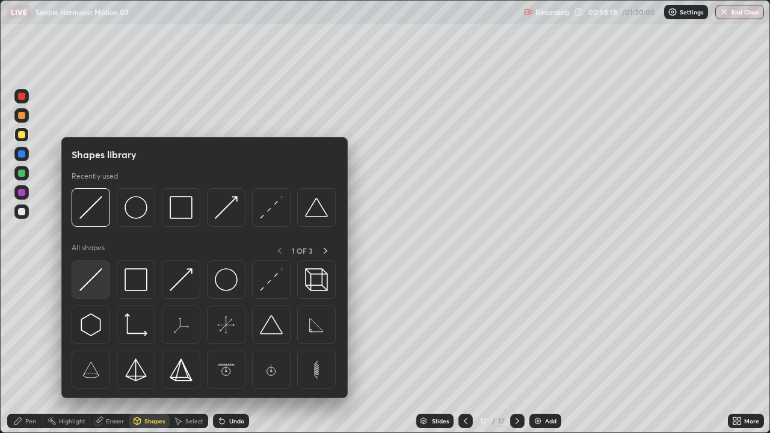
click at [97, 278] on img at bounding box center [90, 279] width 23 height 23
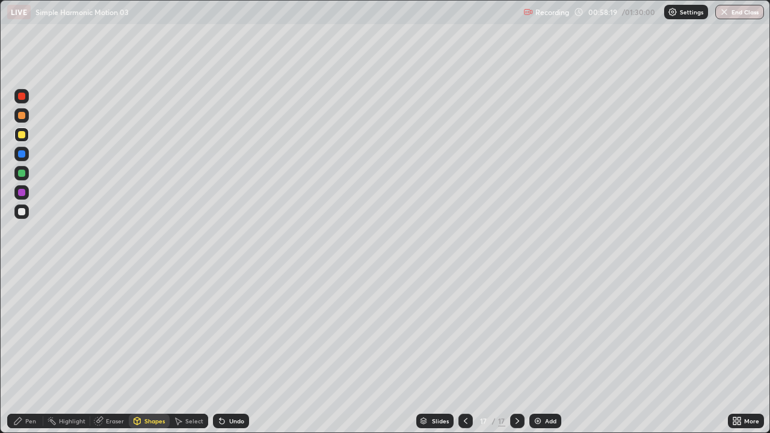
click at [23, 215] on div at bounding box center [21, 211] width 7 height 7
click at [153, 356] on div "Shapes" at bounding box center [154, 421] width 20 height 6
click at [194, 356] on div "Select" at bounding box center [194, 421] width 18 height 6
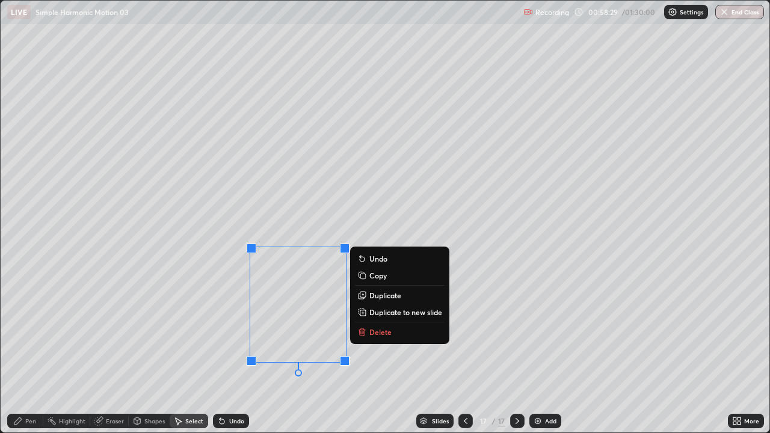
click at [383, 300] on p "Duplicate" at bounding box center [386, 296] width 32 height 10
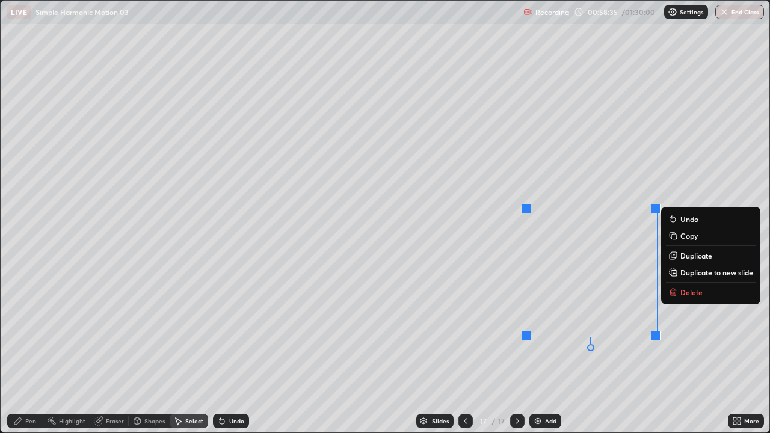
click at [656, 356] on div "0 ° Undo Copy Duplicate Duplicate to new slide Delete" at bounding box center [385, 217] width 769 height 432
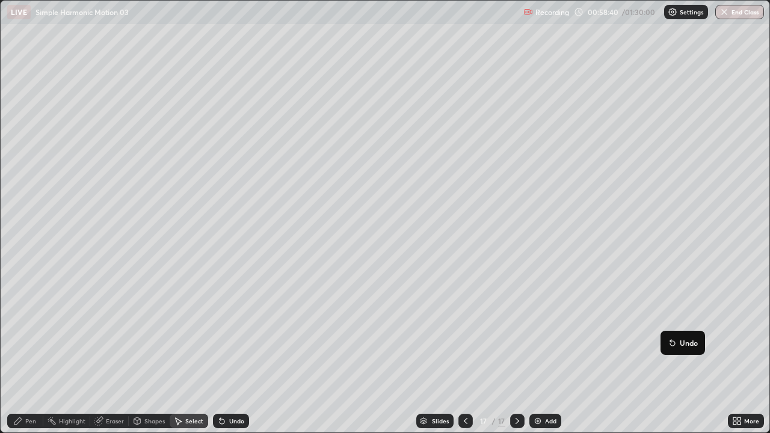
click at [449, 356] on div "0 ° Undo Copy Duplicate Duplicate to new slide Delete" at bounding box center [385, 217] width 769 height 432
click at [39, 356] on div "Pen" at bounding box center [25, 421] width 36 height 14
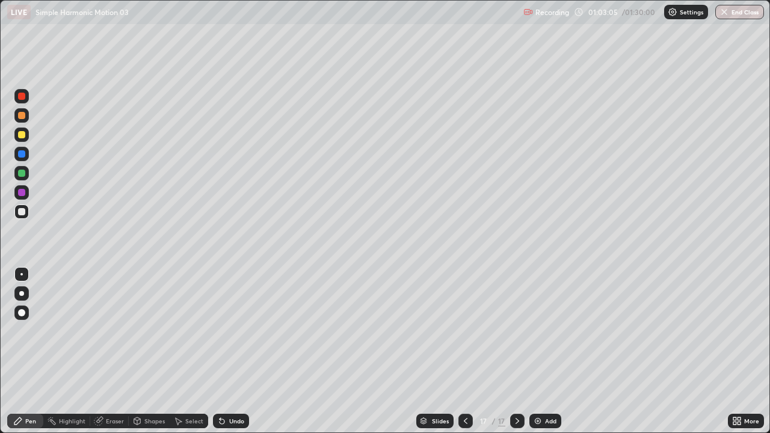
click at [235, 356] on div "Undo" at bounding box center [236, 421] width 15 height 6
click at [234, 356] on div "Undo" at bounding box center [236, 421] width 15 height 6
click at [193, 356] on div "Select" at bounding box center [194, 421] width 18 height 6
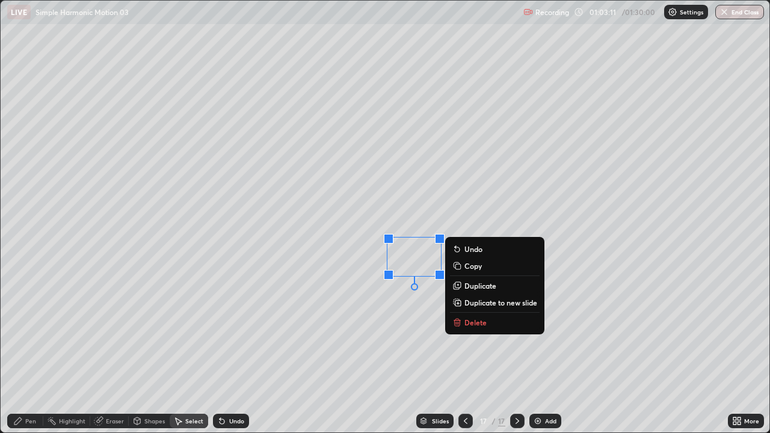
click at [82, 356] on div "Highlight" at bounding box center [66, 421] width 47 height 14
click at [31, 356] on div "Pen" at bounding box center [25, 421] width 36 height 14
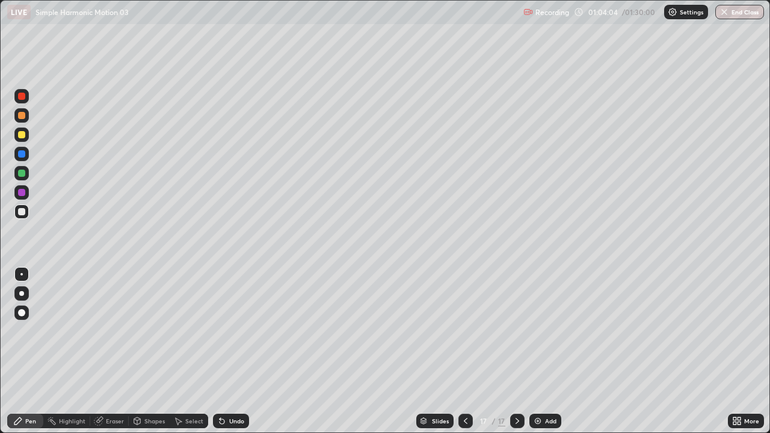
click at [543, 356] on div "Add" at bounding box center [546, 421] width 32 height 14
click at [146, 356] on div "Shapes" at bounding box center [154, 421] width 20 height 6
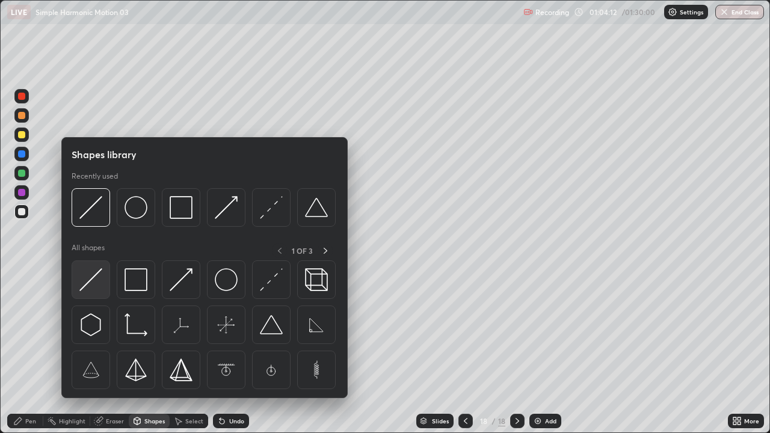
click at [97, 280] on img at bounding box center [90, 279] width 23 height 23
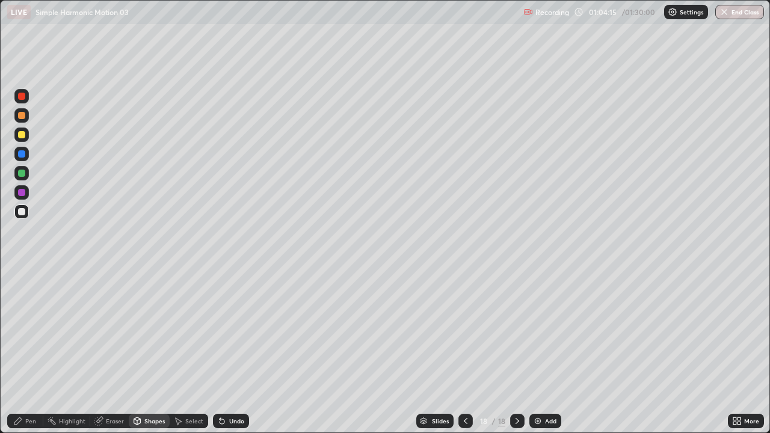
click at [30, 356] on div "Pen" at bounding box center [30, 421] width 11 height 6
click at [150, 356] on div "Shapes" at bounding box center [149, 421] width 41 height 14
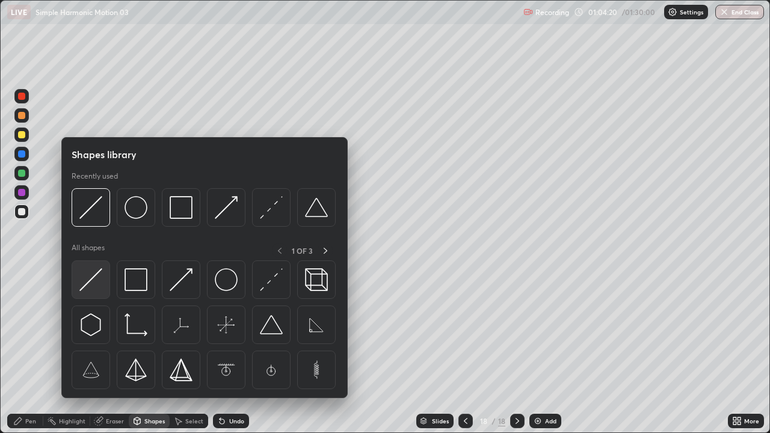
click at [101, 282] on img at bounding box center [90, 279] width 23 height 23
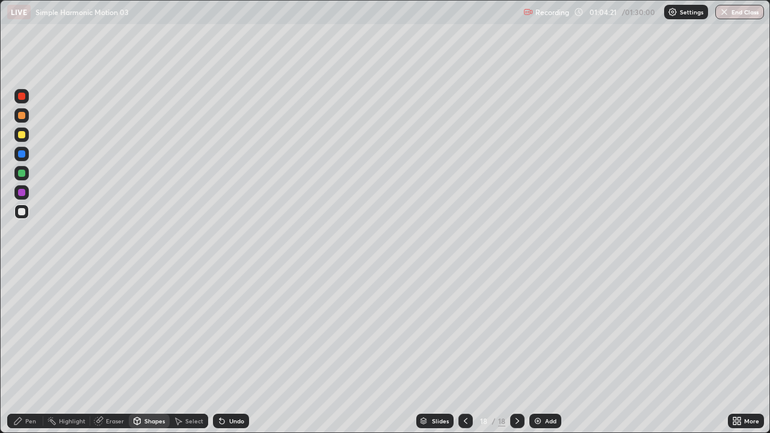
click at [22, 135] on div at bounding box center [21, 134] width 7 height 7
click at [26, 356] on div "Pen" at bounding box center [30, 421] width 11 height 6
click at [235, 356] on div "Undo" at bounding box center [236, 421] width 15 height 6
click at [231, 356] on div "Undo" at bounding box center [231, 421] width 36 height 14
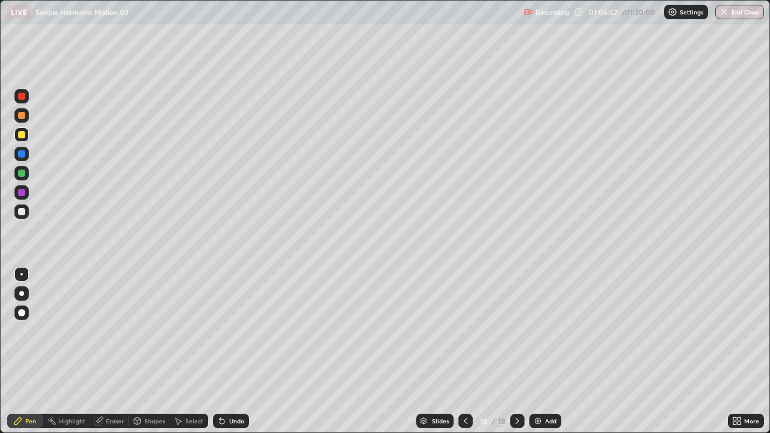
click at [231, 356] on div "Undo" at bounding box center [231, 421] width 36 height 14
click at [22, 212] on div at bounding box center [21, 211] width 7 height 7
click at [144, 356] on div "Shapes" at bounding box center [154, 421] width 20 height 6
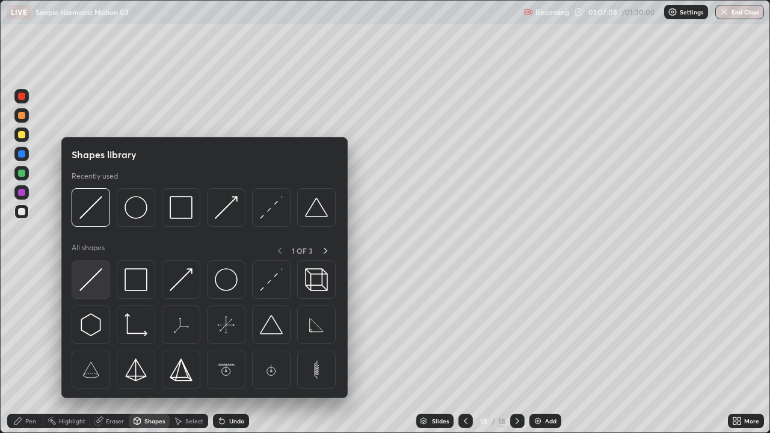
click at [97, 288] on img at bounding box center [90, 279] width 23 height 23
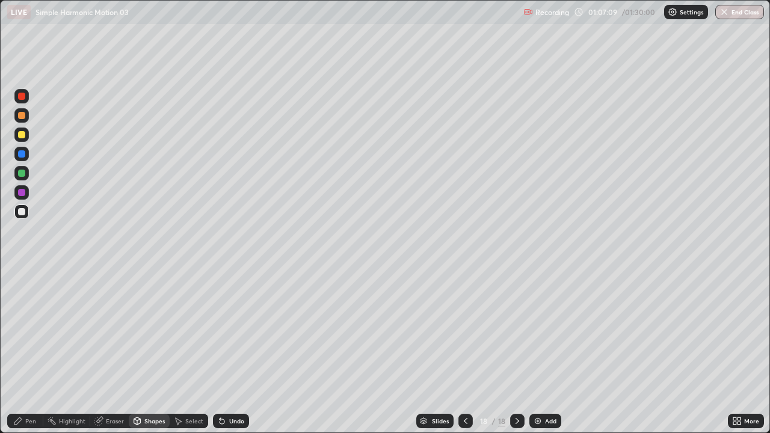
click at [22, 135] on div at bounding box center [21, 134] width 7 height 7
click at [153, 356] on div "Shapes" at bounding box center [154, 421] width 20 height 6
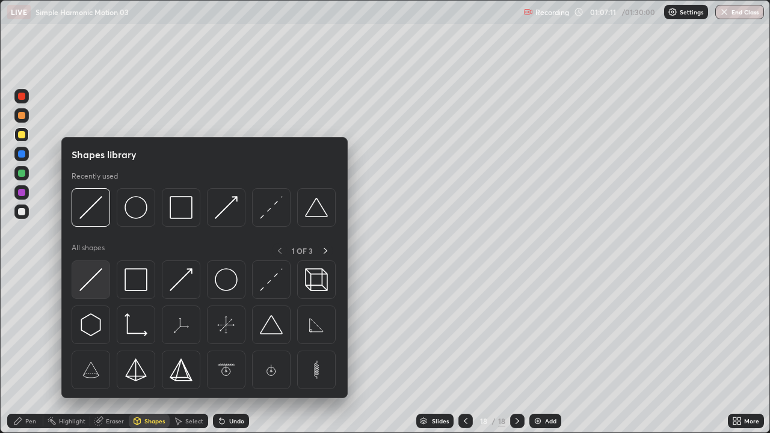
click at [104, 289] on div at bounding box center [91, 280] width 39 height 39
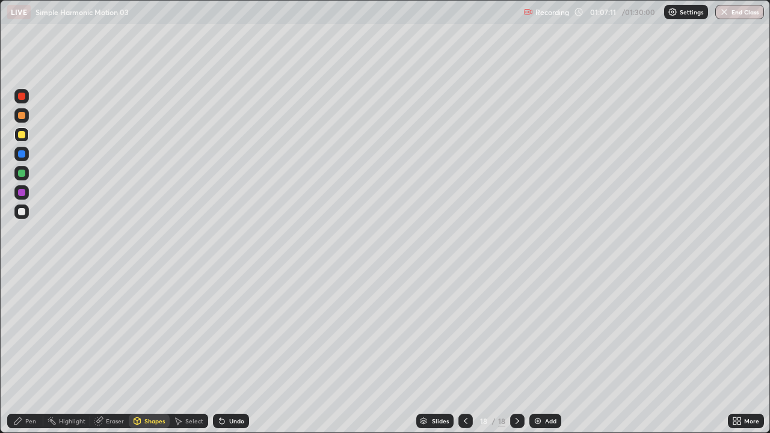
click at [26, 215] on div at bounding box center [21, 212] width 14 height 14
click at [159, 356] on div "Shapes" at bounding box center [149, 421] width 41 height 14
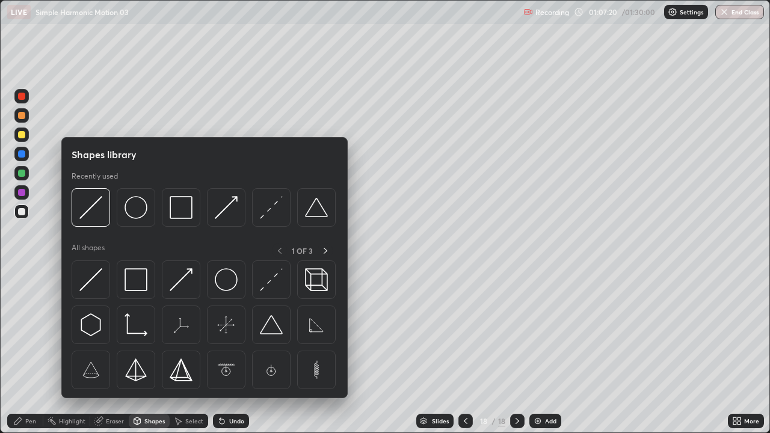
click at [103, 283] on div at bounding box center [91, 280] width 39 height 39
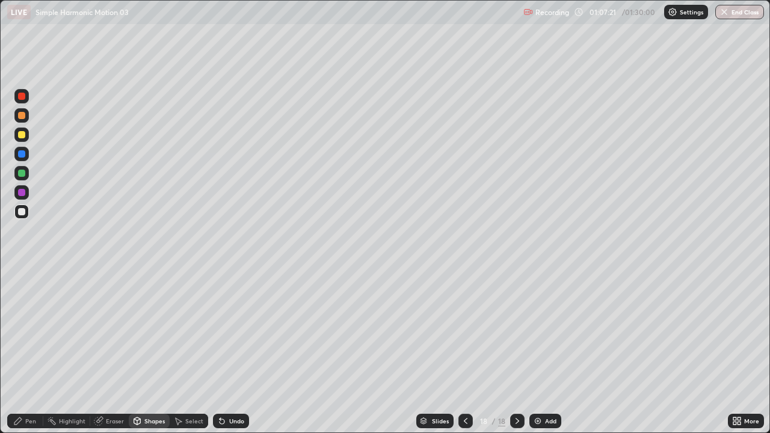
click at [25, 140] on div at bounding box center [21, 135] width 14 height 14
click at [237, 356] on div "Undo" at bounding box center [236, 421] width 15 height 6
click at [31, 356] on div "Pen" at bounding box center [25, 421] width 36 height 14
click at [35, 356] on div "Pen" at bounding box center [30, 421] width 11 height 6
click at [22, 217] on div at bounding box center [21, 212] width 14 height 14
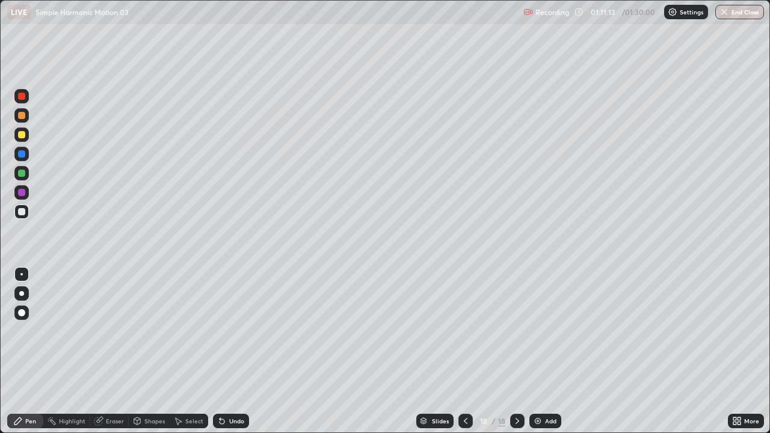
click at [237, 356] on div "Undo" at bounding box center [236, 421] width 15 height 6
click at [232, 356] on div "Undo" at bounding box center [231, 421] width 36 height 14
click at [551, 356] on div "Add" at bounding box center [550, 421] width 11 height 6
click at [25, 137] on div at bounding box center [21, 135] width 14 height 14
click at [149, 356] on div "Shapes" at bounding box center [154, 421] width 20 height 6
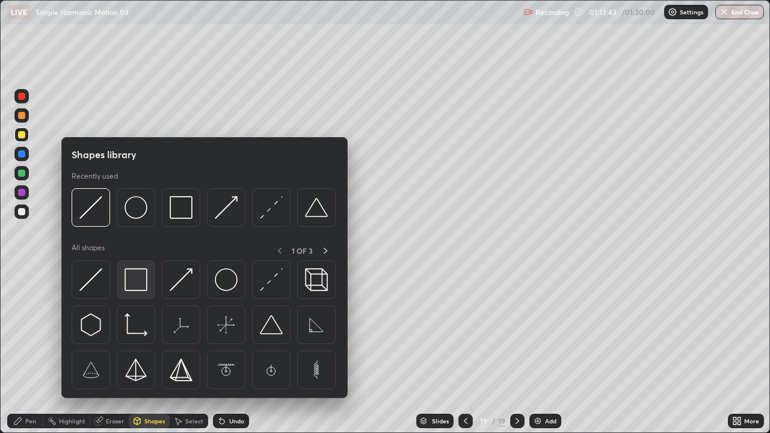
click at [137, 276] on img at bounding box center [136, 279] width 23 height 23
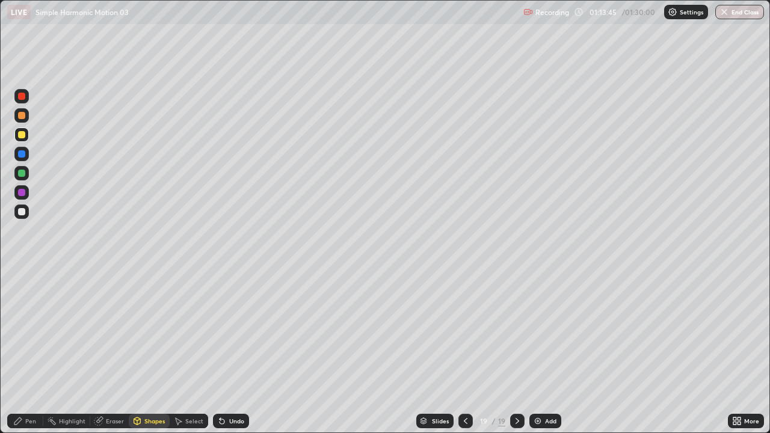
click at [23, 215] on div at bounding box center [21, 211] width 7 height 7
click at [33, 356] on div "Pen" at bounding box center [30, 421] width 11 height 6
click at [22, 136] on div at bounding box center [21, 134] width 7 height 7
click at [236, 356] on div "Undo" at bounding box center [236, 421] width 15 height 6
click at [550, 356] on div "Add" at bounding box center [550, 421] width 11 height 6
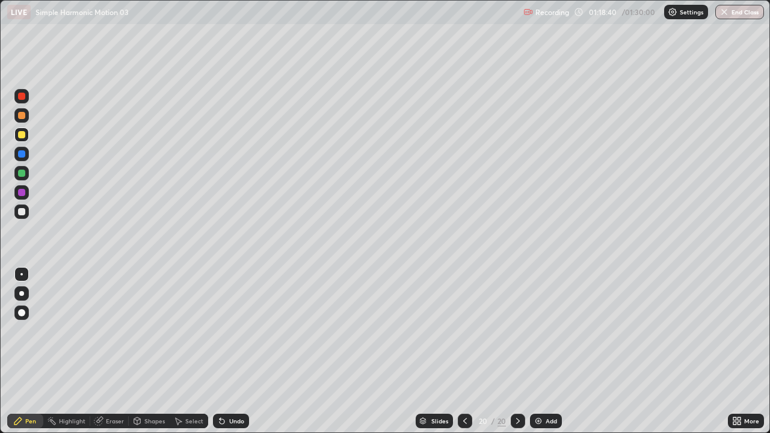
click at [153, 356] on div "Shapes" at bounding box center [154, 421] width 20 height 6
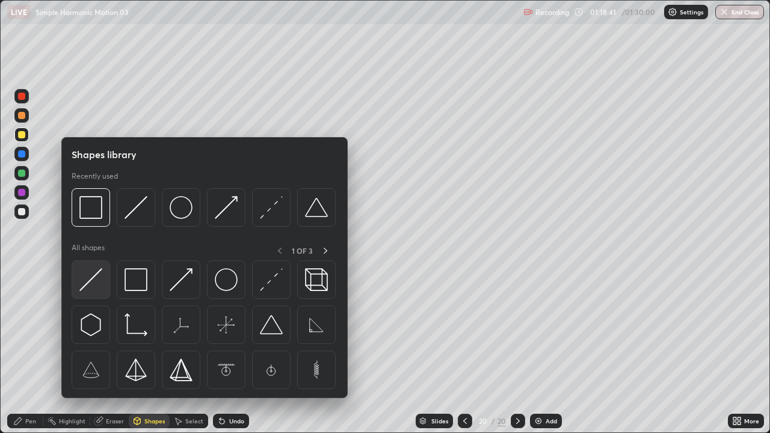
click at [104, 283] on div at bounding box center [91, 280] width 39 height 39
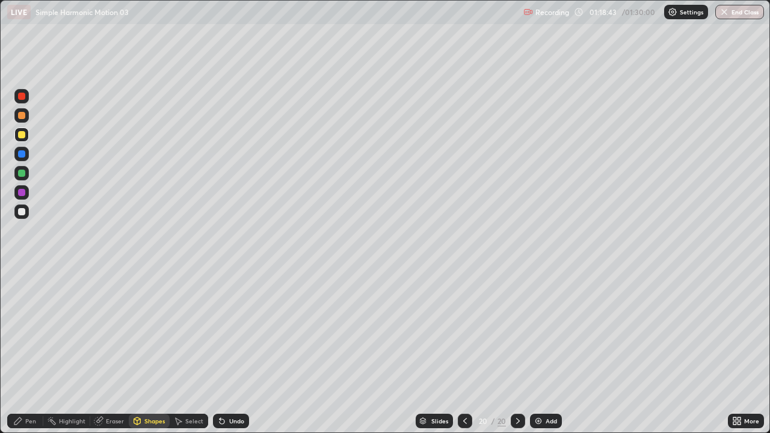
click at [30, 356] on div "Pen" at bounding box center [30, 421] width 11 height 6
click at [22, 211] on div at bounding box center [21, 211] width 7 height 7
click at [190, 356] on div "Select" at bounding box center [194, 421] width 18 height 6
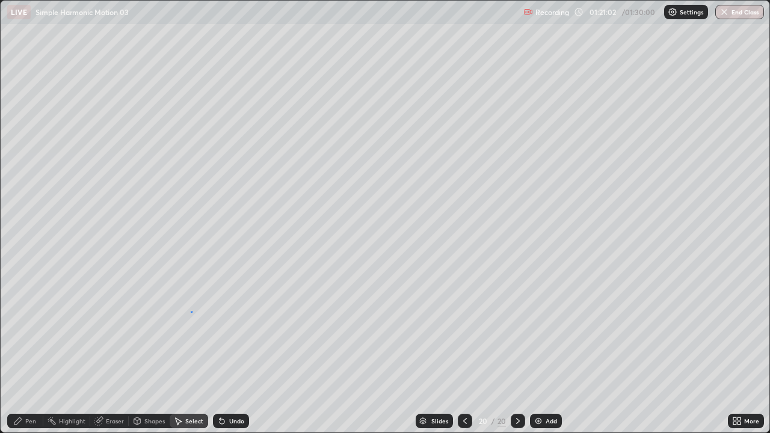
click at [191, 311] on div "0 ° Undo Copy Duplicate Duplicate to new slide Delete" at bounding box center [385, 217] width 769 height 432
click at [27, 356] on div "Pen" at bounding box center [30, 421] width 11 height 6
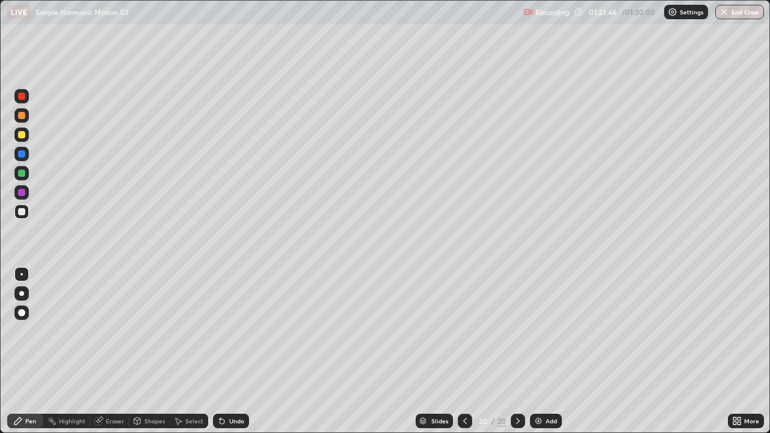
click at [761, 11] on button "End Class" at bounding box center [740, 12] width 49 height 14
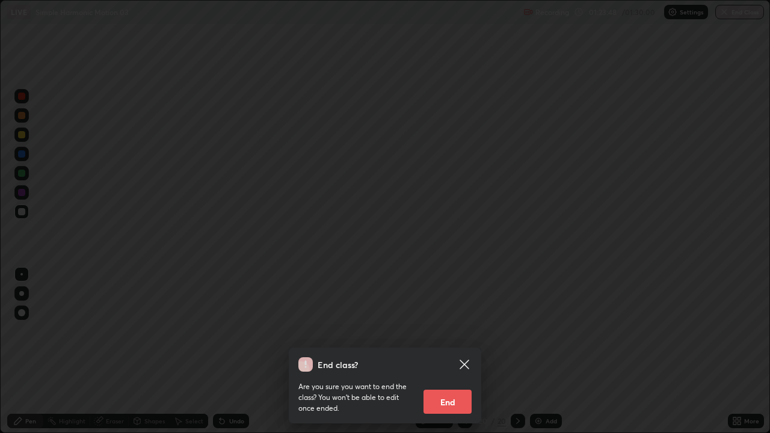
click at [450, 356] on button "End" at bounding box center [448, 402] width 48 height 24
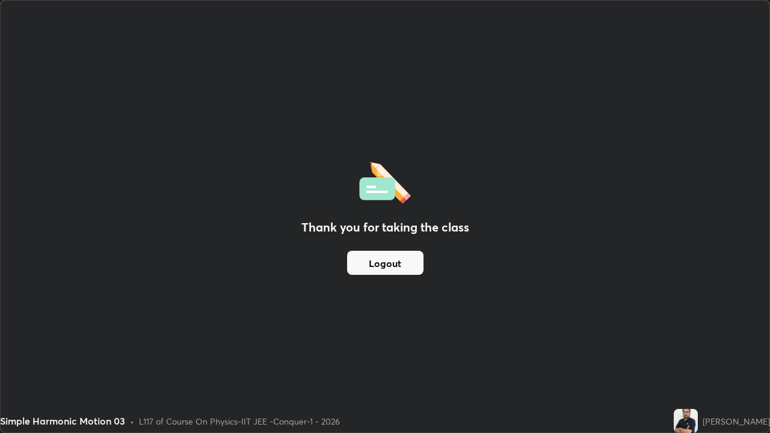
click at [406, 271] on button "Logout" at bounding box center [385, 263] width 76 height 24
